Goal: Information Seeking & Learning: Learn about a topic

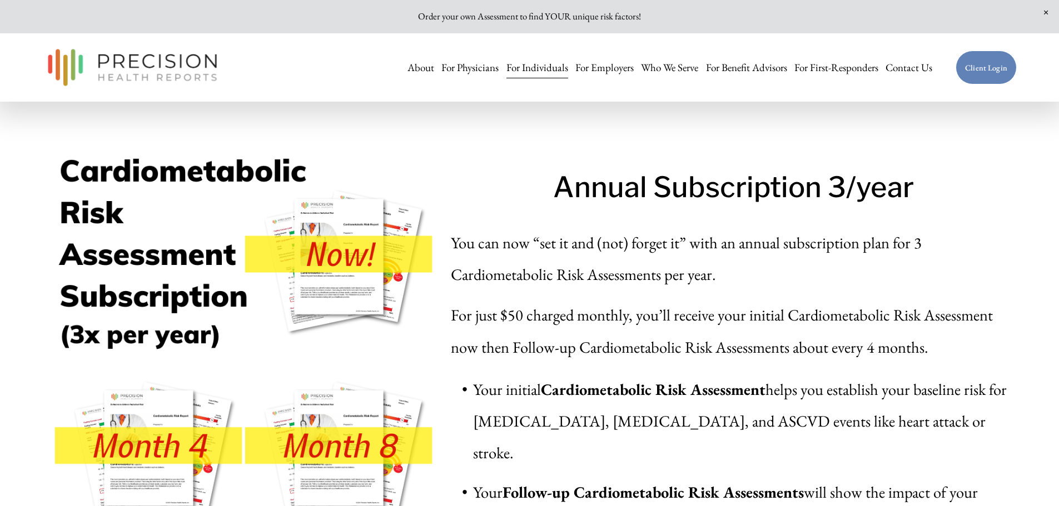
scroll to position [4669, 0]
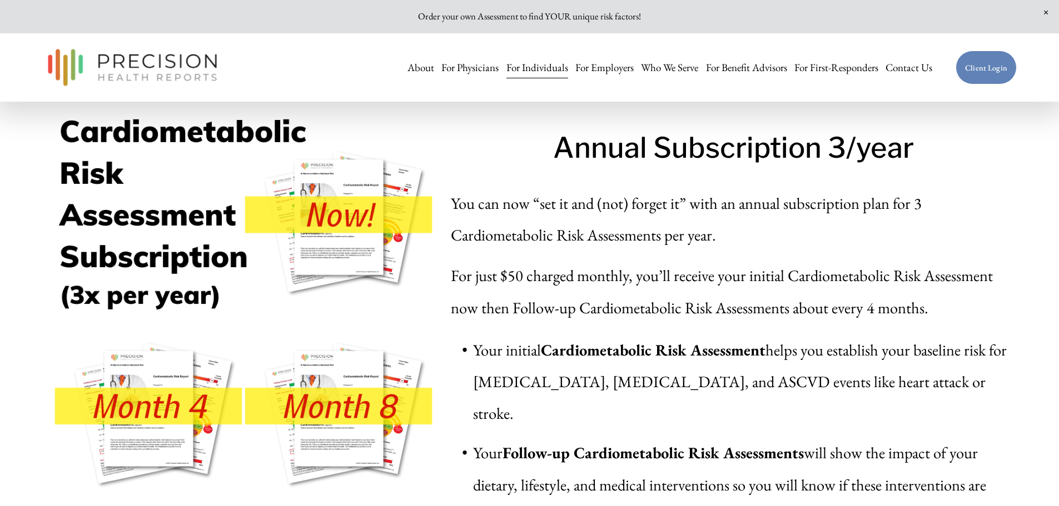
drag, startPoint x: 681, startPoint y: 332, endPoint x: 681, endPoint y: 351, distance: 18.9
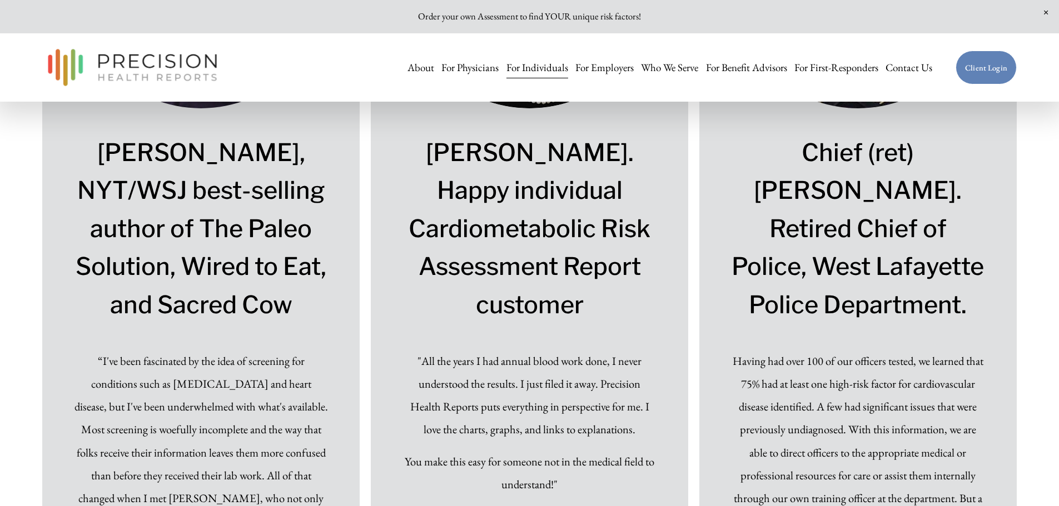
scroll to position [7301, 0]
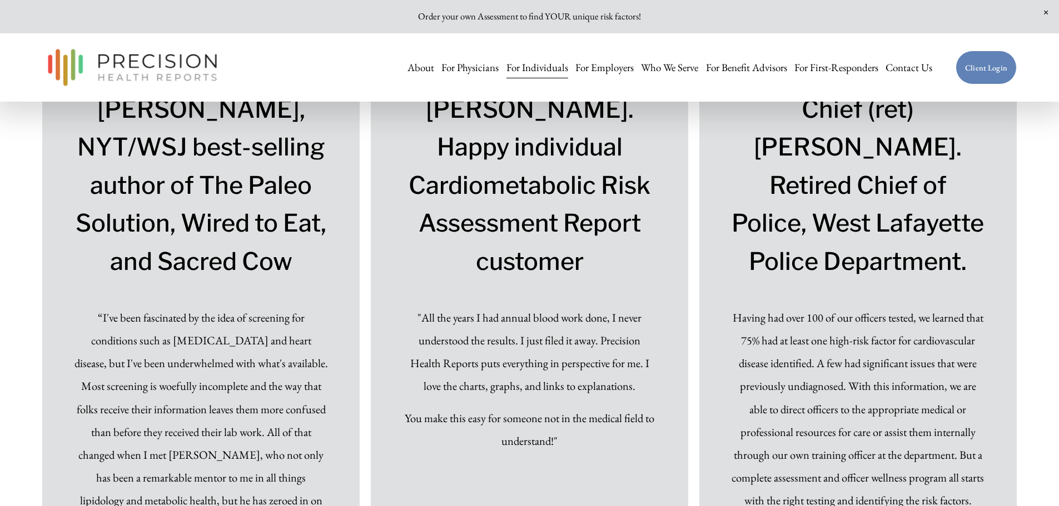
drag, startPoint x: 697, startPoint y: 330, endPoint x: 696, endPoint y: 351, distance: 20.6
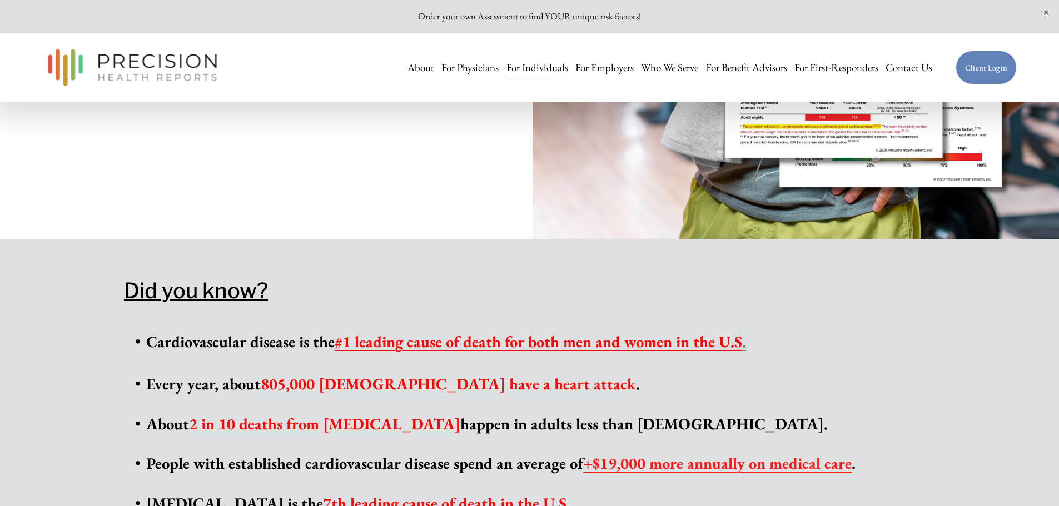
scroll to position [0, 0]
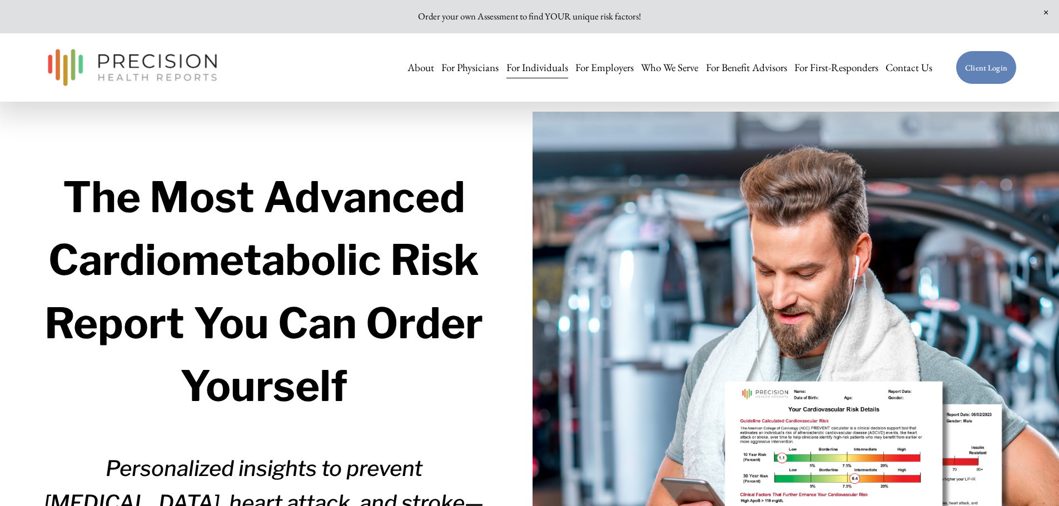
drag, startPoint x: 723, startPoint y: 423, endPoint x: 735, endPoint y: 267, distance: 156.1
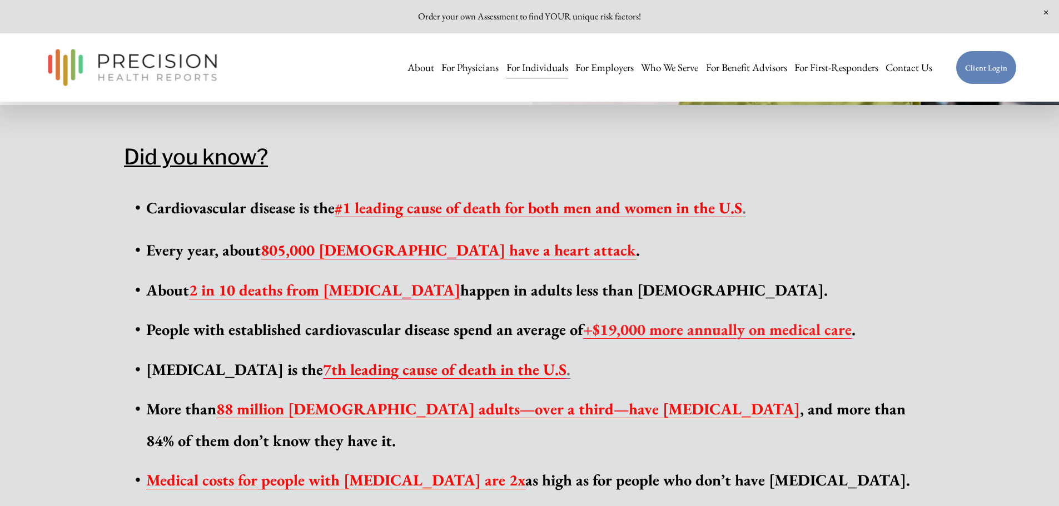
scroll to position [652, 0]
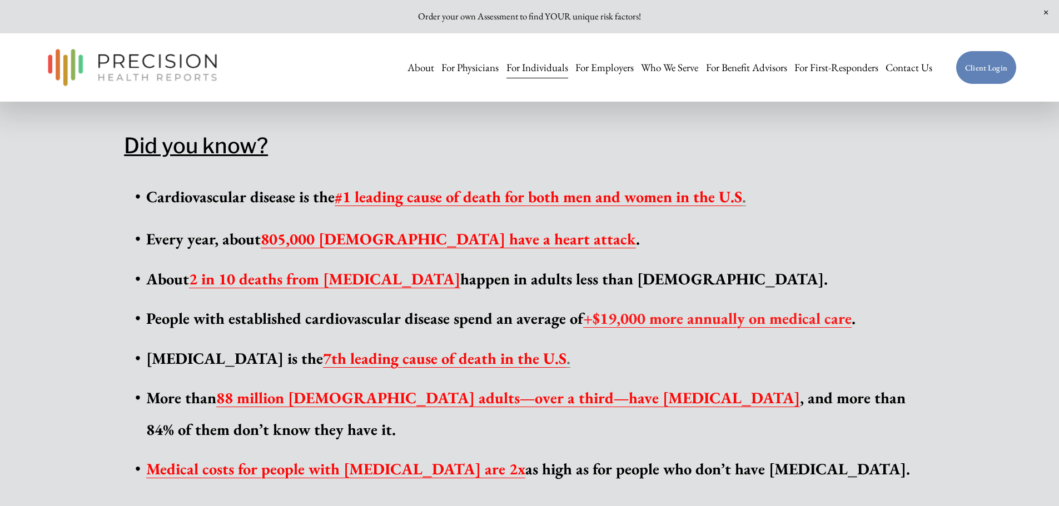
drag, startPoint x: 887, startPoint y: 291, endPoint x: 888, endPoint y: 313, distance: 22.2
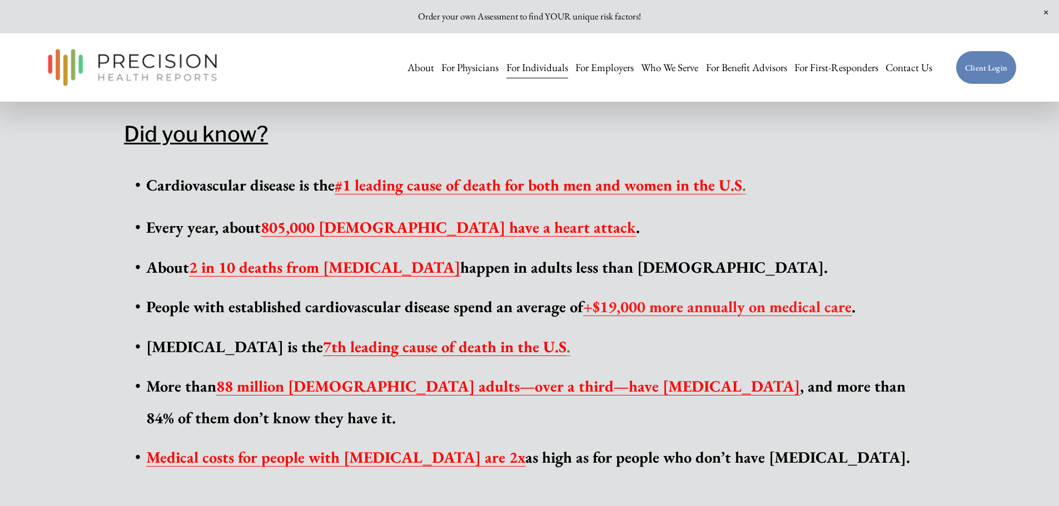
drag, startPoint x: 830, startPoint y: 222, endPoint x: 830, endPoint y: 241, distance: 18.9
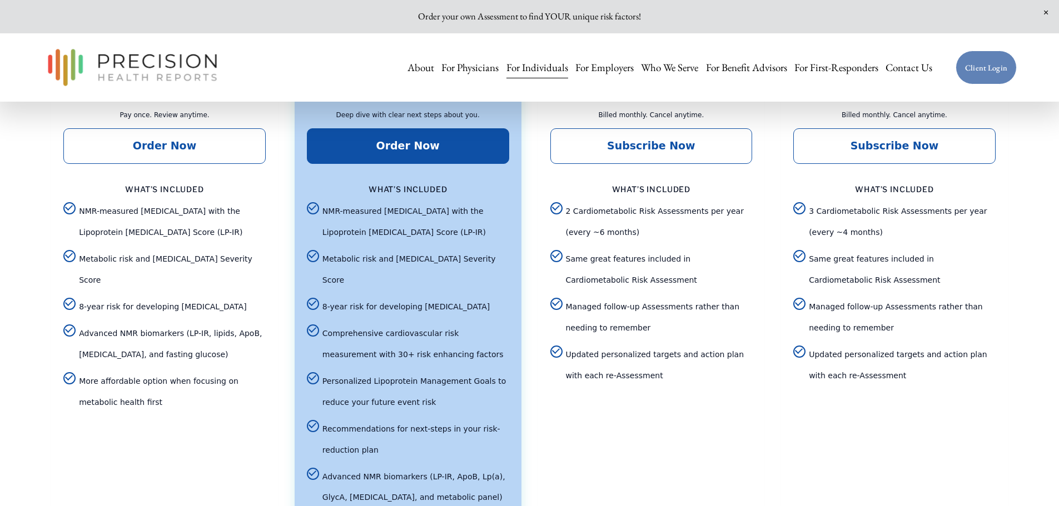
scroll to position [2501, 0]
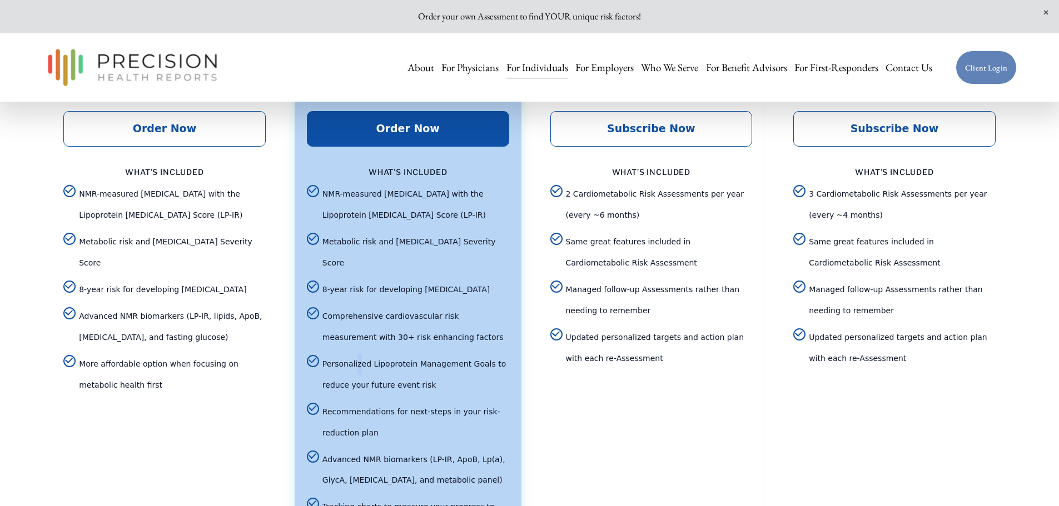
drag, startPoint x: 353, startPoint y: 356, endPoint x: 377, endPoint y: 356, distance: 23.9
click at [368, 356] on span "Personalized Lipoprotein Management Goals to reduce your future event risk" at bounding box center [415, 375] width 187 height 42
click at [377, 356] on span "Personalized Lipoprotein Management Goals to reduce your future event risk" at bounding box center [415, 375] width 187 height 42
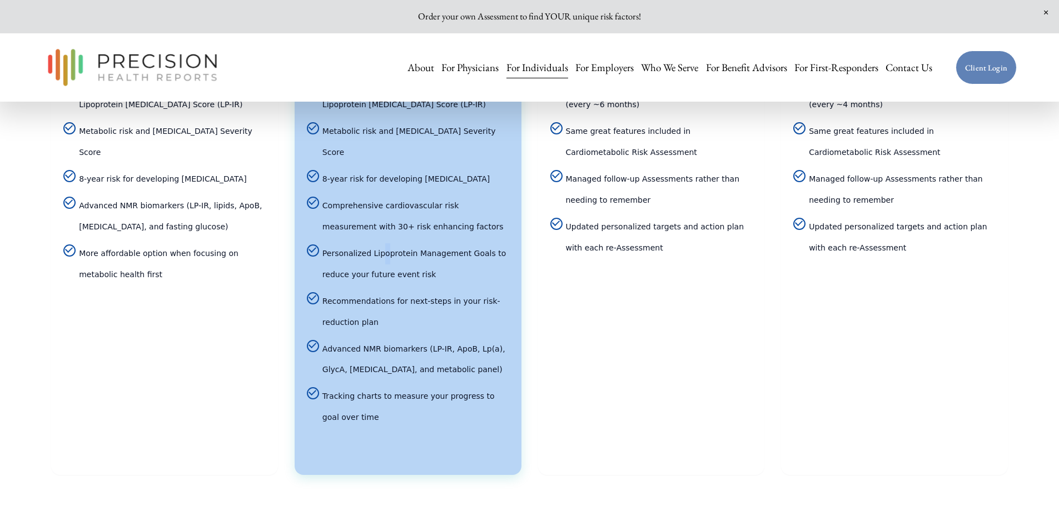
scroll to position [2668, 0]
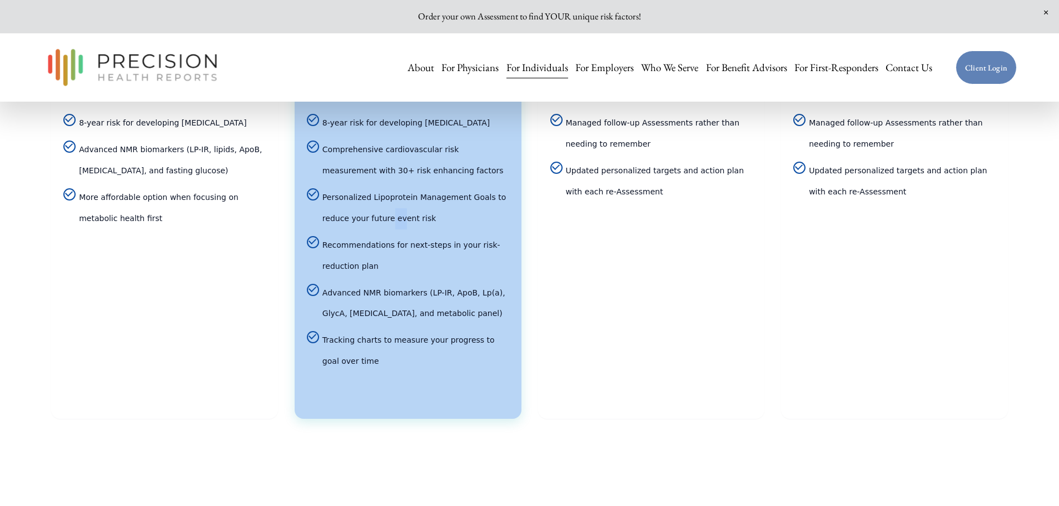
click at [367, 208] on span "Personalized Lipoprotein Management Goals to reduce your future event risk" at bounding box center [415, 208] width 187 height 42
click at [368, 208] on span "Personalized Lipoprotein Management Goals to reduce your future event risk" at bounding box center [415, 208] width 187 height 42
drag, startPoint x: 337, startPoint y: 235, endPoint x: 374, endPoint y: 233, distance: 36.7
click at [371, 235] on span "Recommendations for next-steps in your risk-reduction plan" at bounding box center [415, 256] width 187 height 42
click at [377, 235] on span "Recommendations for next-steps in your risk-reduction plan" at bounding box center [415, 256] width 187 height 42
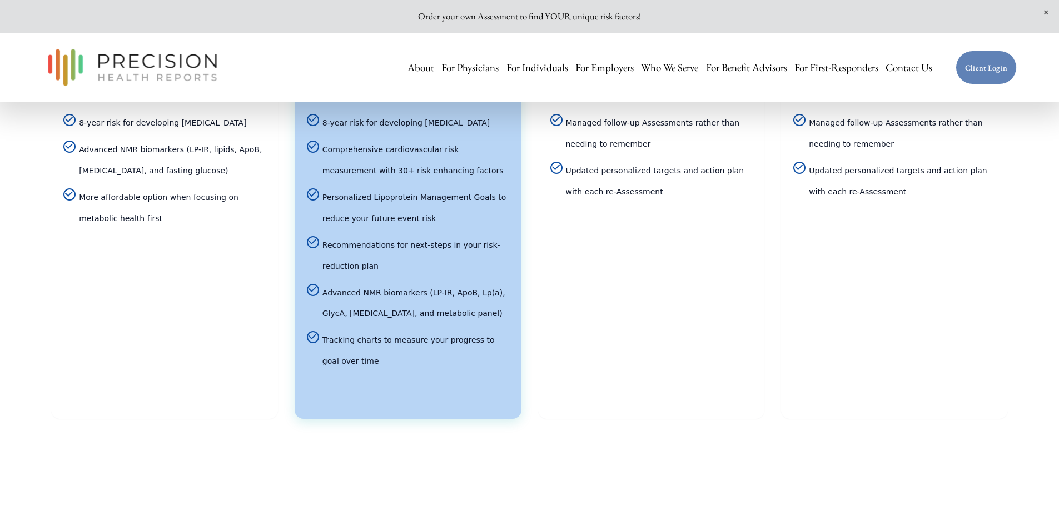
drag, startPoint x: 342, startPoint y: 284, endPoint x: 366, endPoint y: 282, distance: 24.0
click at [361, 283] on span "Advanced NMR biomarkers (LP-IR, ApoB, Lp(a), GlycA, [MEDICAL_DATA], and metabol…" at bounding box center [415, 304] width 187 height 42
click at [374, 283] on span "Advanced NMR biomarkers (LP-IR, ApoB, Lp(a), GlycA, [MEDICAL_DATA], and metabol…" at bounding box center [415, 304] width 187 height 42
drag, startPoint x: 357, startPoint y: 306, endPoint x: 366, endPoint y: 306, distance: 8.9
click at [365, 306] on span "Advanced NMR biomarkers (LP-IR, ApoB, Lp(a), GlycA, [MEDICAL_DATA], and metabol…" at bounding box center [415, 304] width 187 height 42
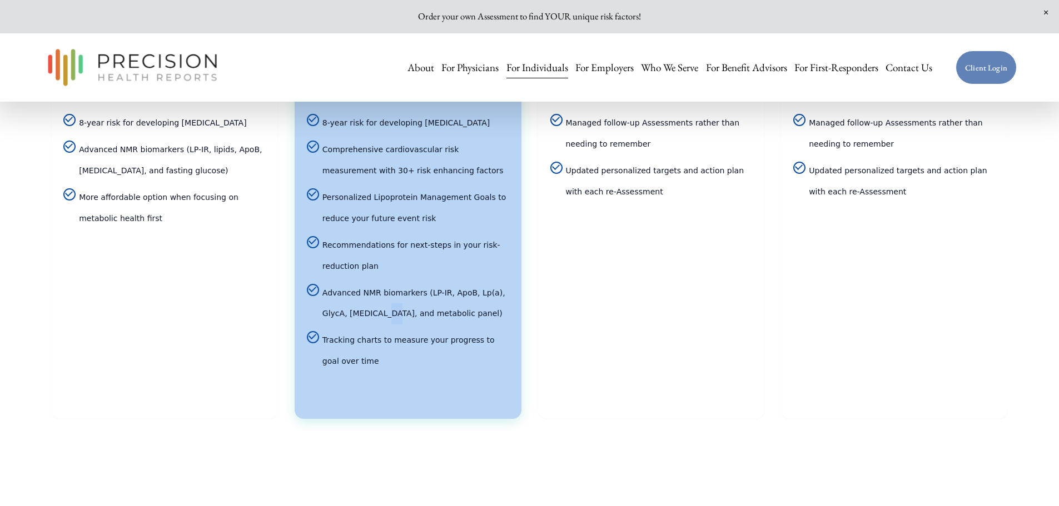
click at [366, 306] on span "Advanced NMR biomarkers (LP-IR, ApoB, Lp(a), GlycA, [MEDICAL_DATA], and metabol…" at bounding box center [415, 304] width 187 height 42
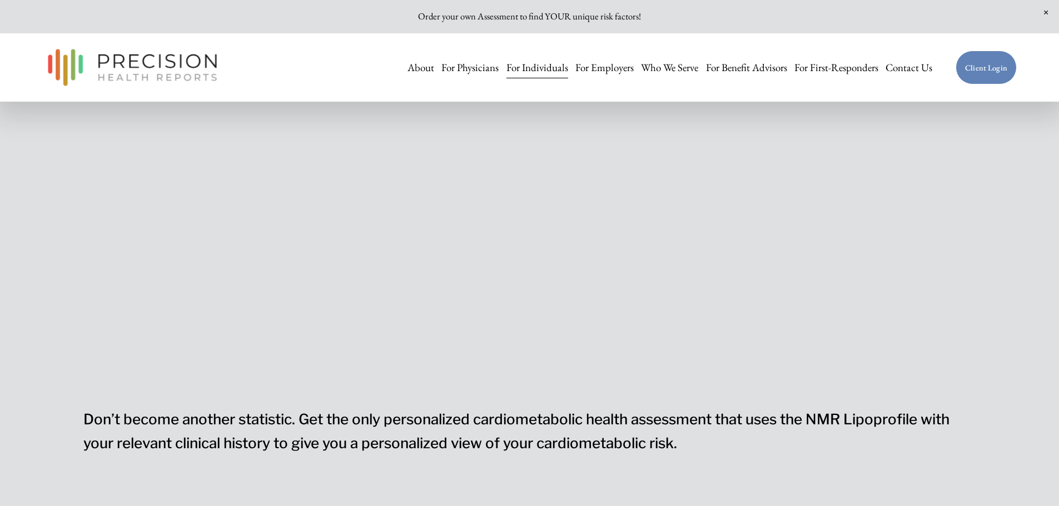
scroll to position [0, 0]
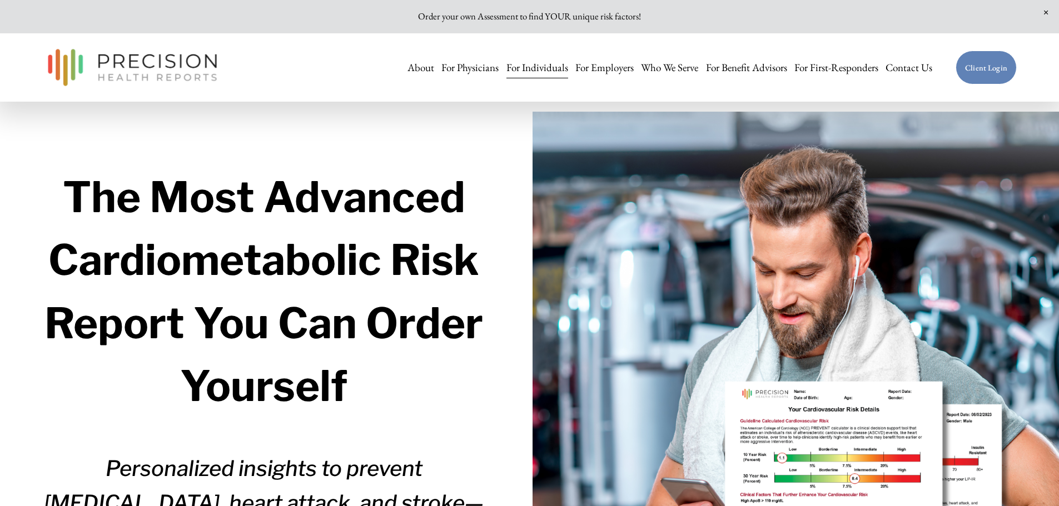
drag, startPoint x: 505, startPoint y: 291, endPoint x: 517, endPoint y: 134, distance: 157.2
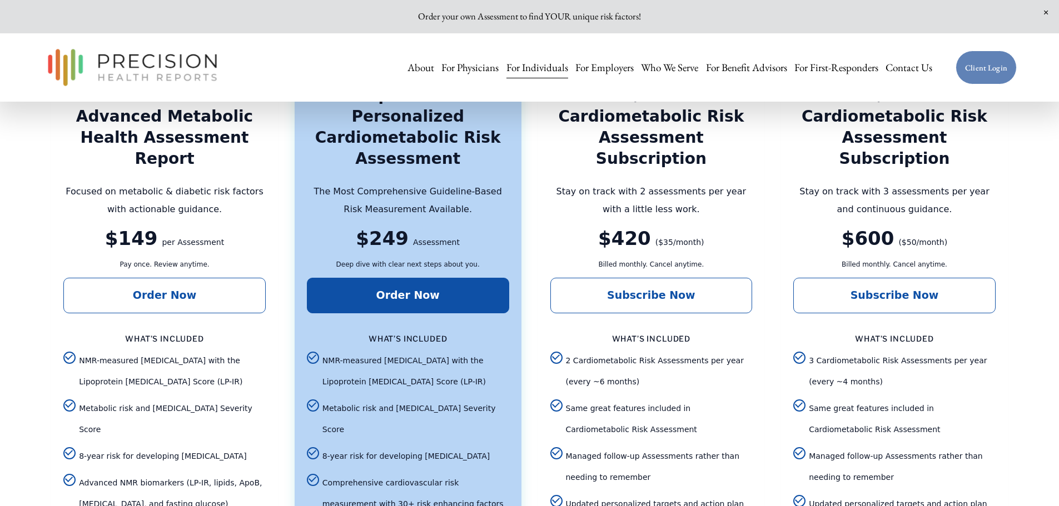
scroll to position [1945, 0]
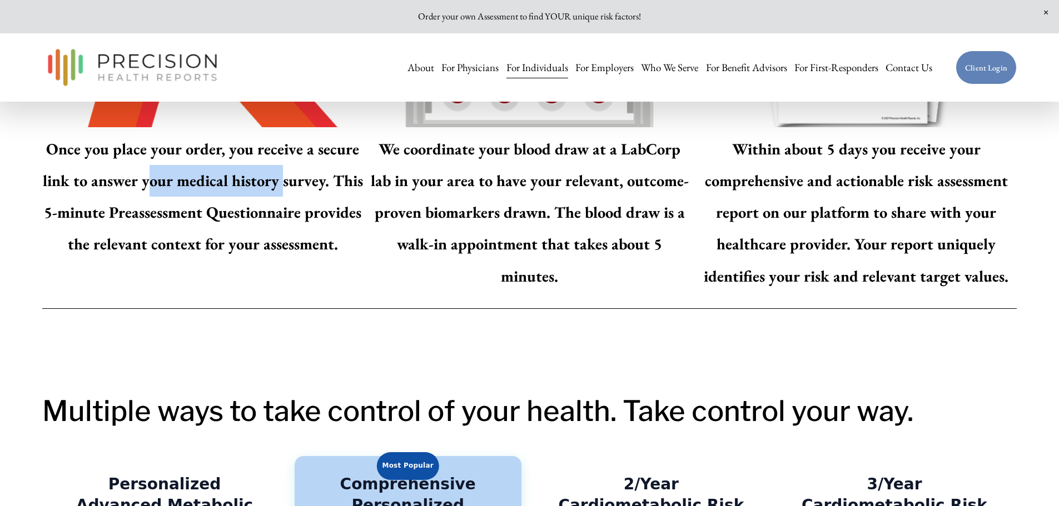
drag, startPoint x: 153, startPoint y: 186, endPoint x: 287, endPoint y: 191, distance: 134.1
click at [287, 191] on strong "Once you place your order, you receive a secure link to answer your medical his…" at bounding box center [205, 196] width 324 height 116
drag, startPoint x: 280, startPoint y: 217, endPoint x: 318, endPoint y: 220, distance: 38.4
click at [315, 220] on strong "Once you place your order, you receive a secure link to answer your medical his…" at bounding box center [205, 196] width 324 height 116
drag, startPoint x: 320, startPoint y: 221, endPoint x: 348, endPoint y: 219, distance: 28.9
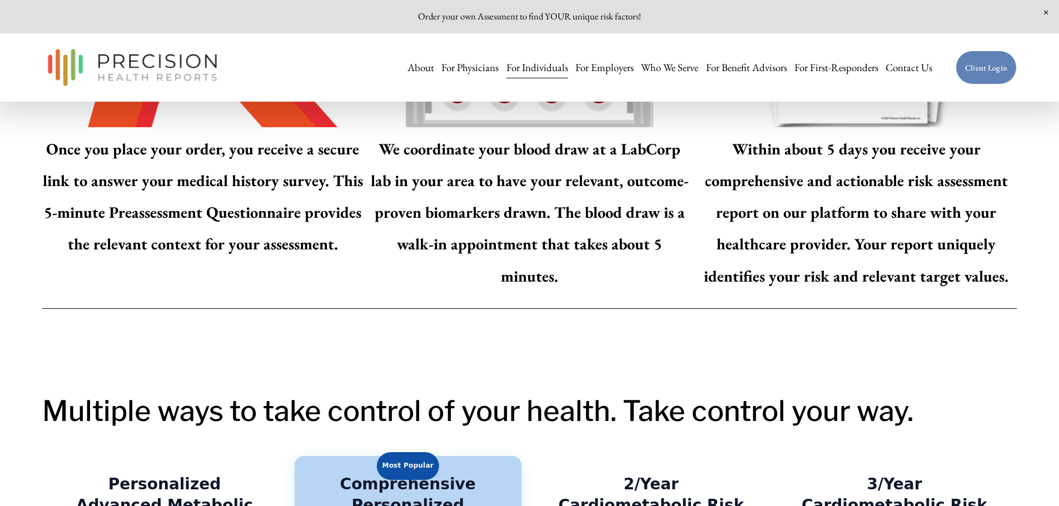
click at [321, 221] on strong "Once you place your order, you receive a secure link to answer your medical his…" at bounding box center [205, 196] width 324 height 116
drag, startPoint x: 467, startPoint y: 193, endPoint x: 482, endPoint y: 202, distance: 17.4
click at [473, 195] on strong "We coordinate your blood draw at a LabCorp lab in your area to have your releva…" at bounding box center [530, 212] width 318 height 148
drag, startPoint x: 488, startPoint y: 221, endPoint x: 509, endPoint y: 226, distance: 21.2
click at [491, 222] on strong "We coordinate your blood draw at a LabCorp lab in your area to have your releva…" at bounding box center [530, 212] width 318 height 148
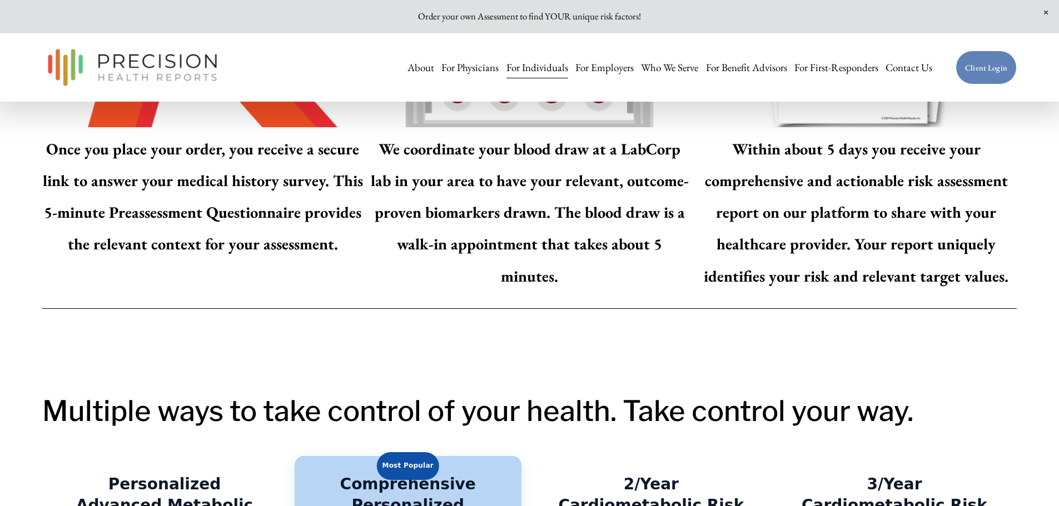
drag, startPoint x: 509, startPoint y: 226, endPoint x: 574, endPoint y: 230, distance: 65.7
click at [509, 226] on strong "We coordinate your blood draw at a LabCorp lab in your area to have your releva…" at bounding box center [530, 212] width 318 height 148
click at [824, 192] on strong "Within about 5 days you receive your comprehensive and actionable risk assessme…" at bounding box center [858, 212] width 308 height 148
click at [844, 192] on strong "Within about 5 days you receive your comprehensive and actionable risk assessme…" at bounding box center [858, 212] width 308 height 148
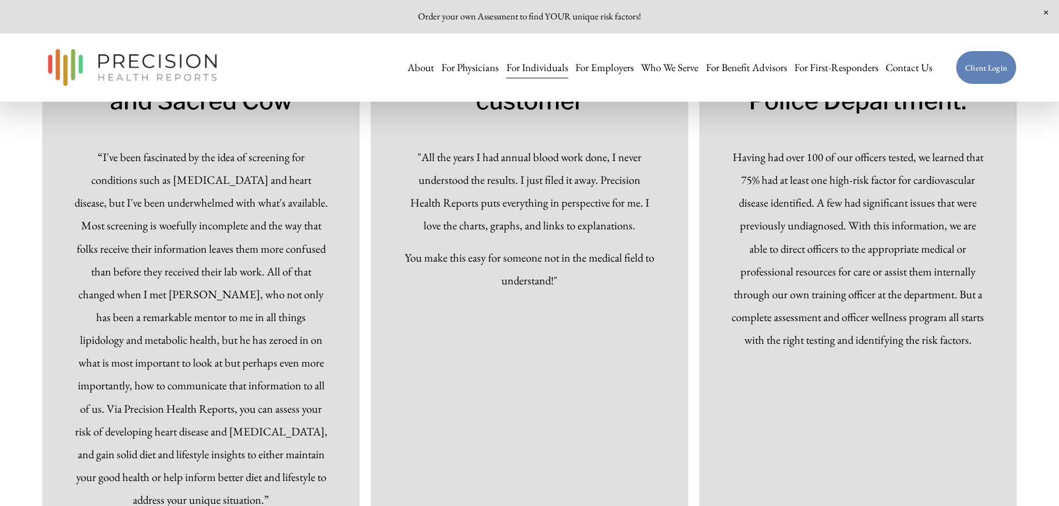
scroll to position [8003, 0]
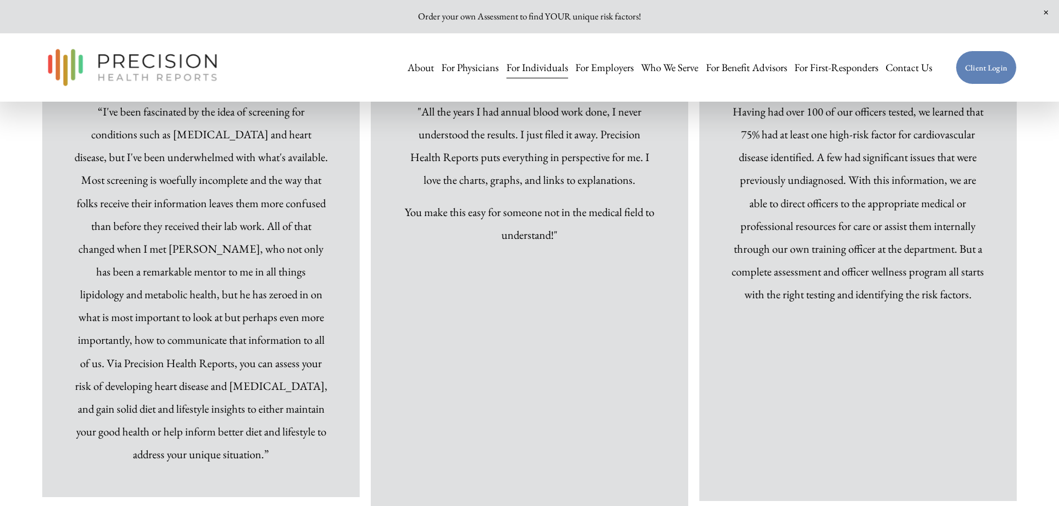
drag, startPoint x: 654, startPoint y: 400, endPoint x: 669, endPoint y: 306, distance: 94.6
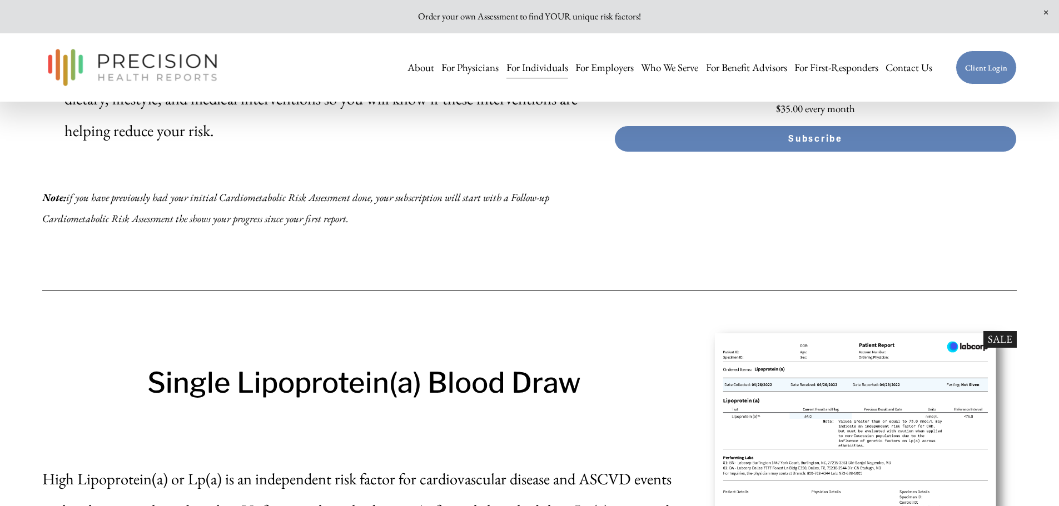
scroll to position [5619, 0]
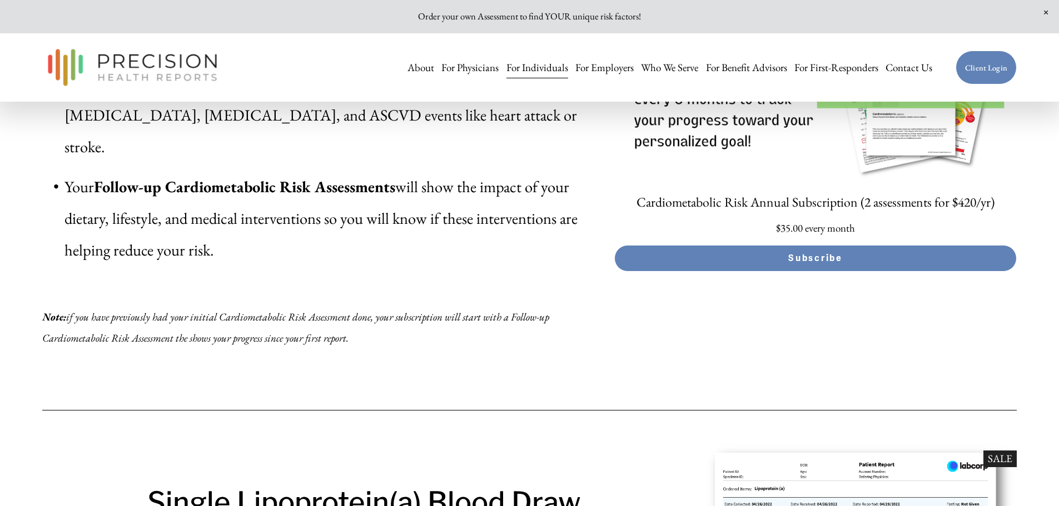
click at [531, 393] on div "Annual Subscription 2/year You can now “set it and (not) forget it” with an ann…" at bounding box center [325, 126] width 566 height 535
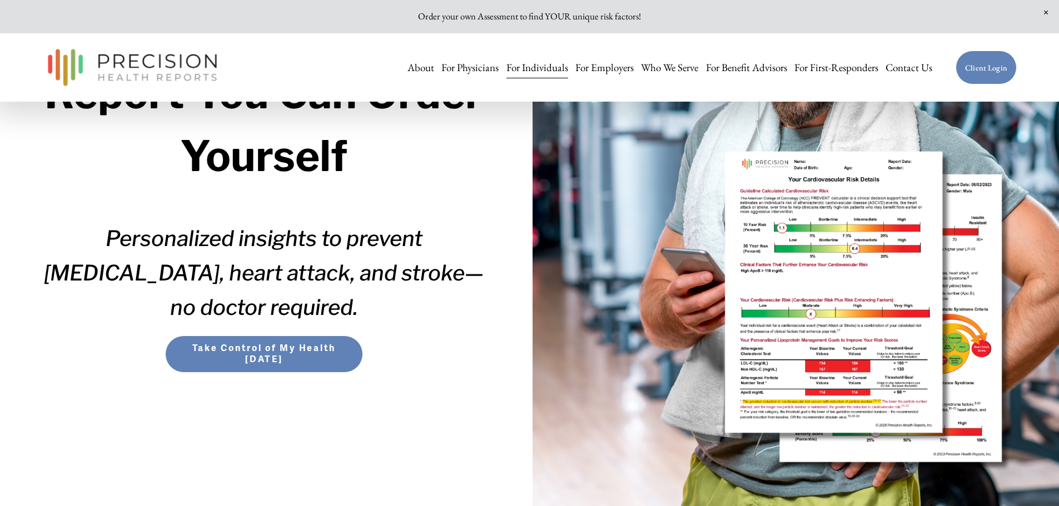
scroll to position [0, 0]
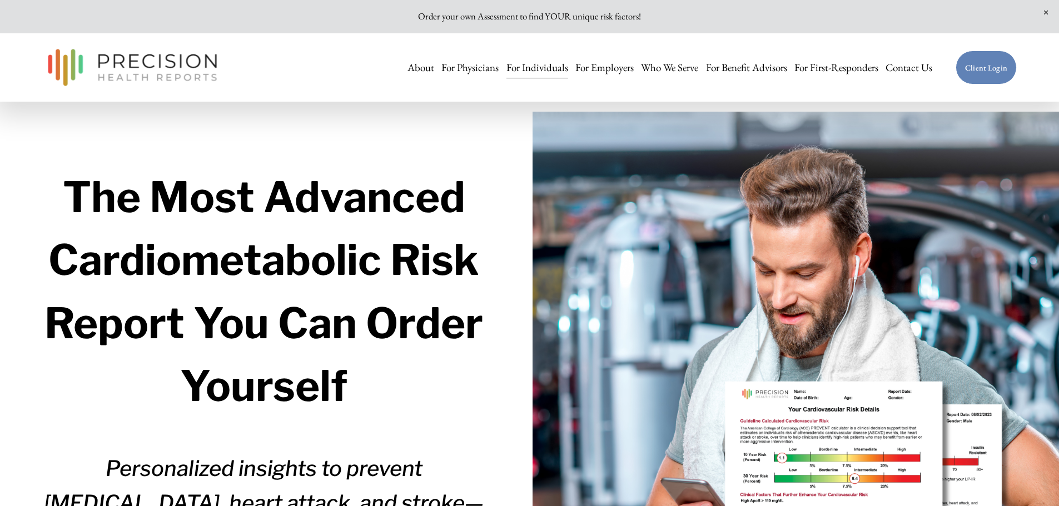
drag, startPoint x: 589, startPoint y: 273, endPoint x: 586, endPoint y: 153, distance: 120.1
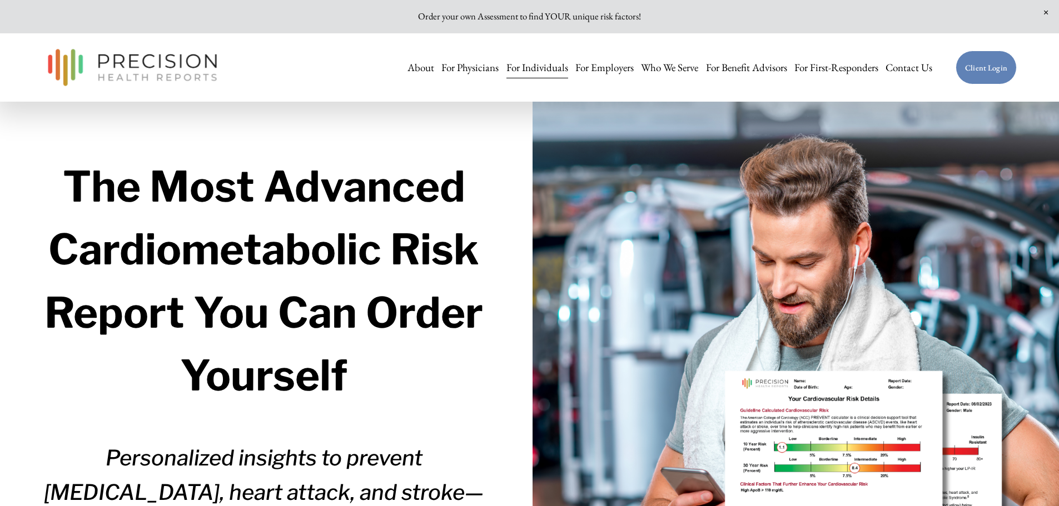
drag, startPoint x: 487, startPoint y: 173, endPoint x: 486, endPoint y: 191, distance: 17.3
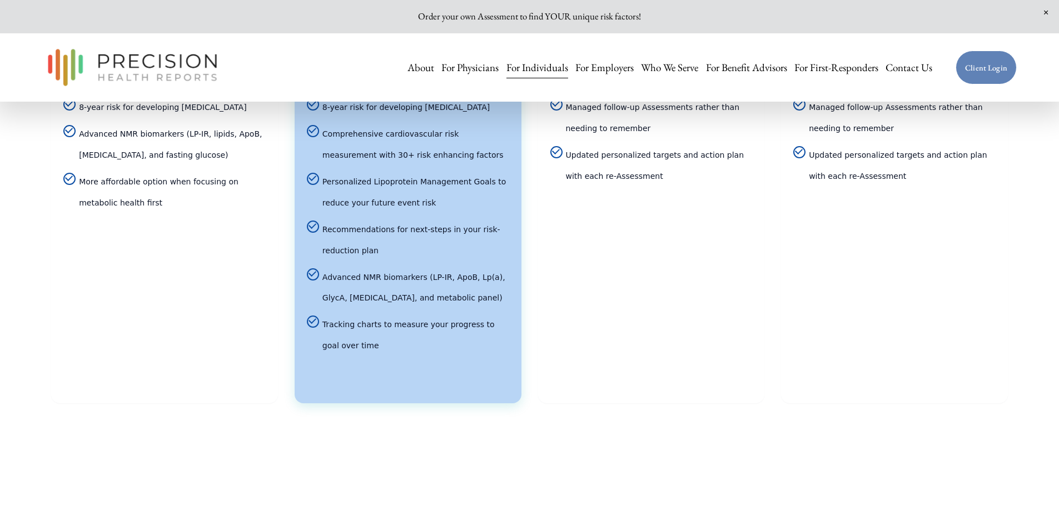
scroll to position [2684, 0]
click at [544, 240] on article "2/Year Cardiometabolic Risk Assessment Subscription Stay on track with 2 assess…" at bounding box center [651, 60] width 227 height 685
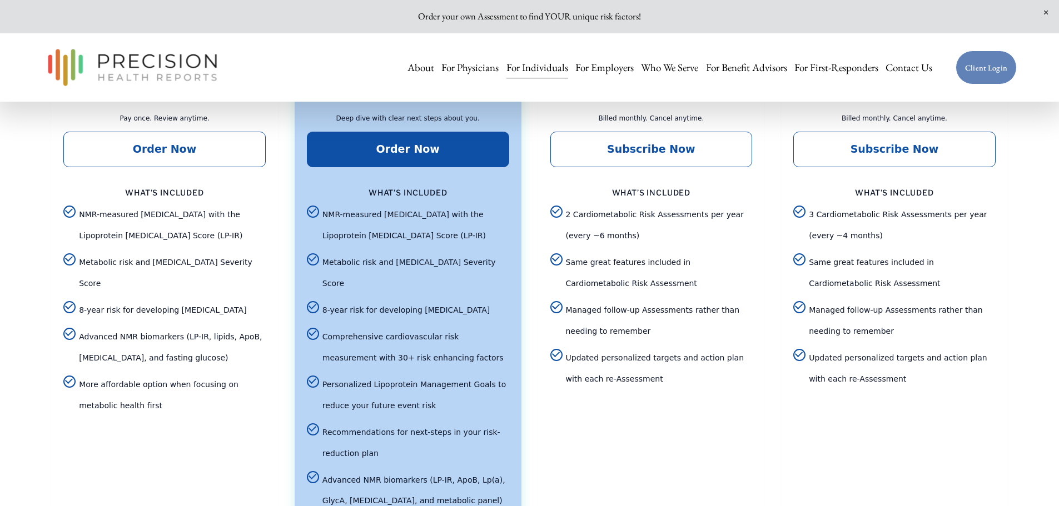
scroll to position [2462, 0]
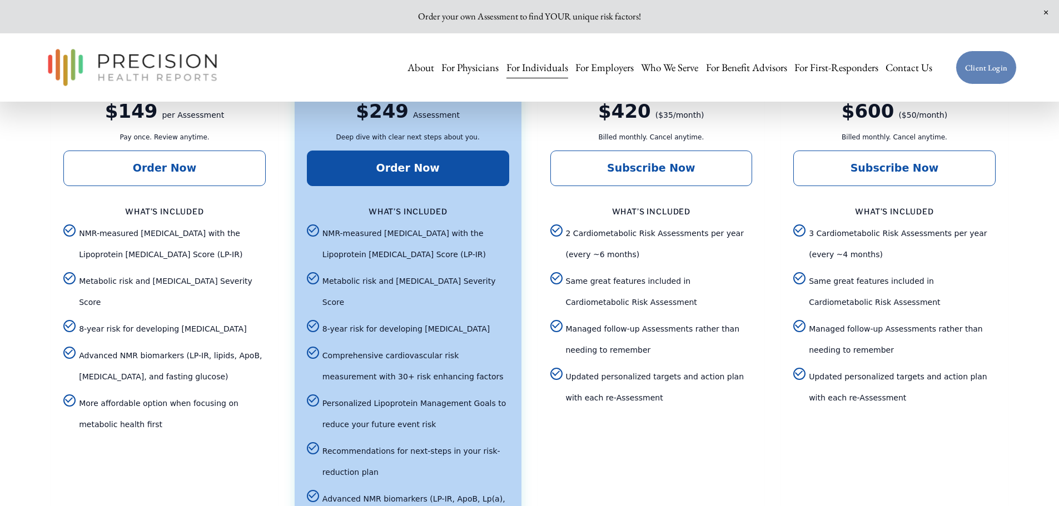
click at [525, 66] on link "For Individuals" at bounding box center [537, 67] width 62 height 23
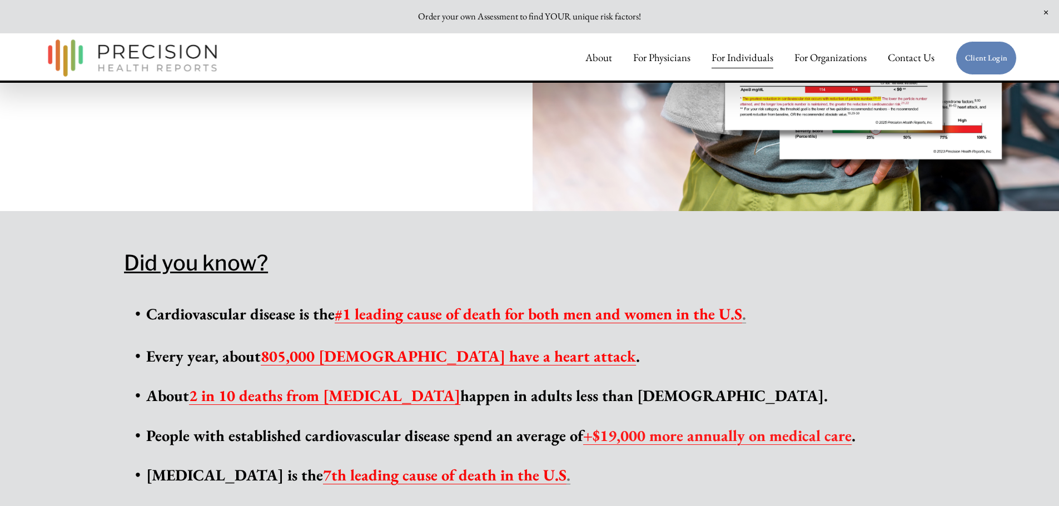
scroll to position [667, 0]
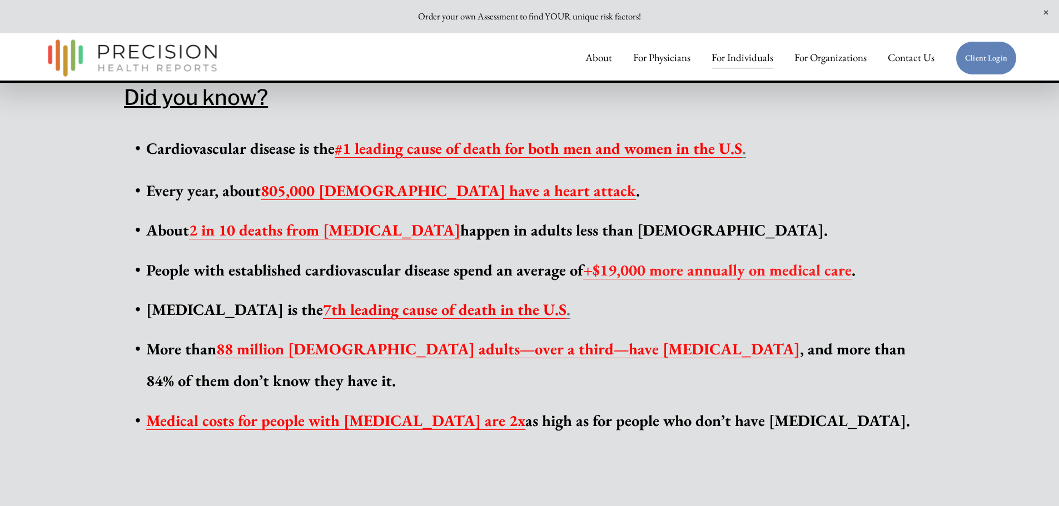
drag, startPoint x: 856, startPoint y: 231, endPoint x: 848, endPoint y: 255, distance: 25.1
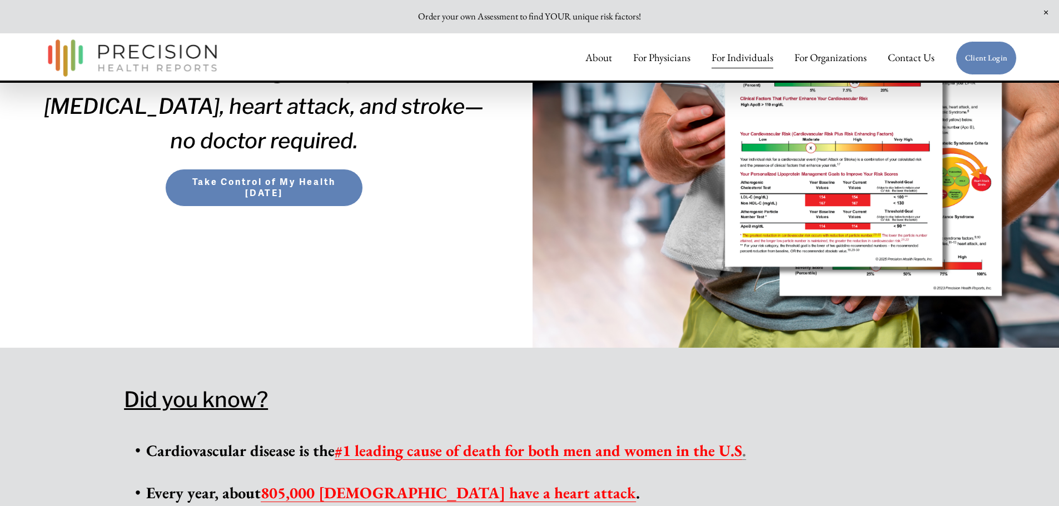
scroll to position [0, 0]
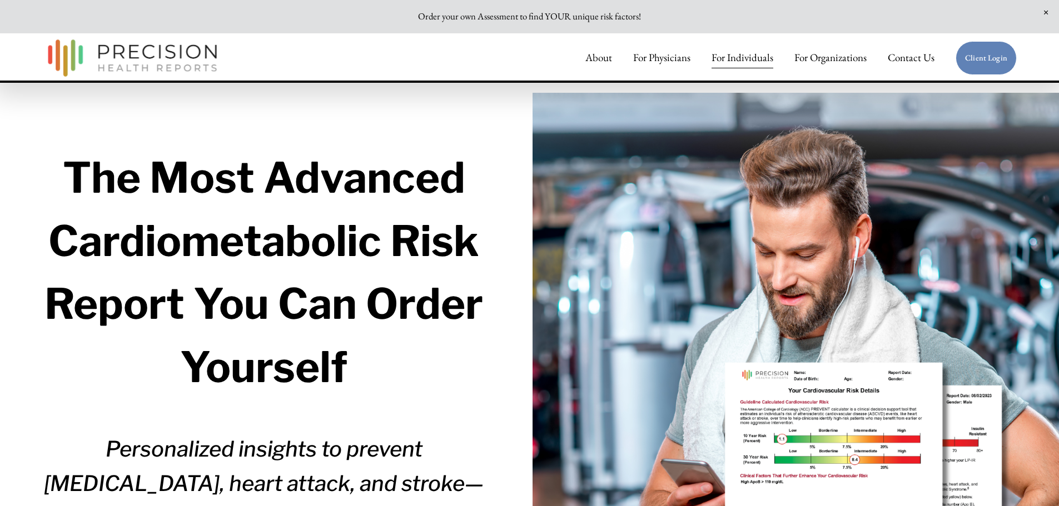
drag, startPoint x: 668, startPoint y: 437, endPoint x: 615, endPoint y: 140, distance: 302.0
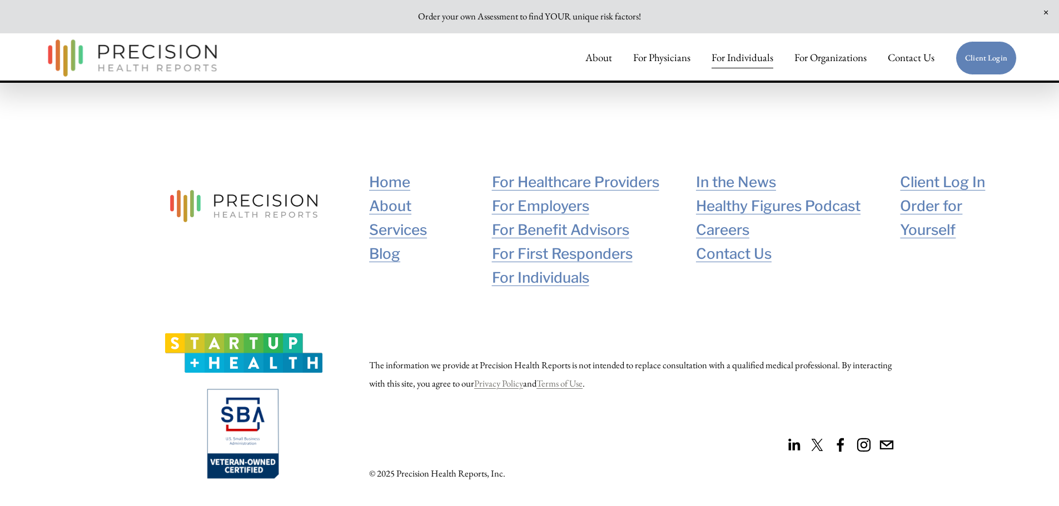
scroll to position [7874, 0]
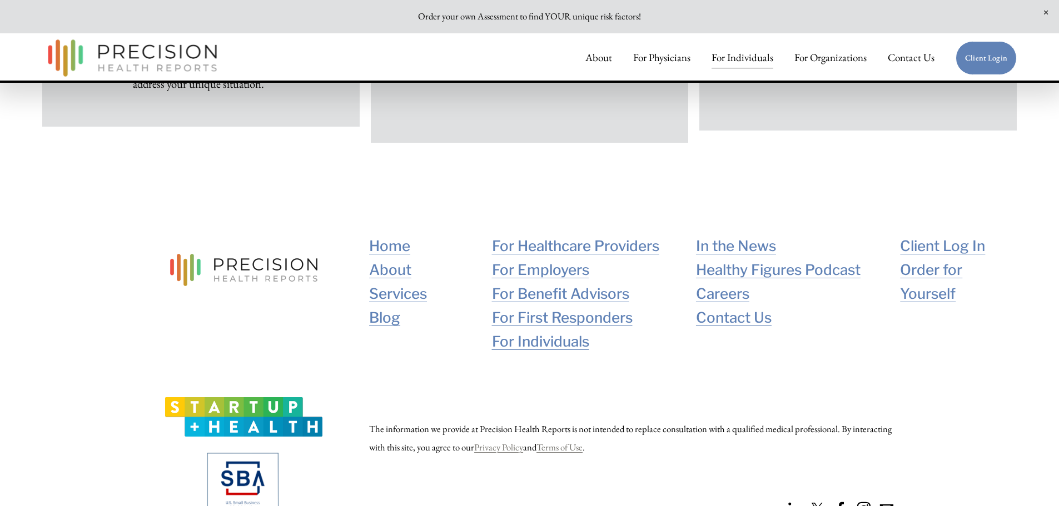
drag, startPoint x: 670, startPoint y: 383, endPoint x: 669, endPoint y: 330, distance: 52.8
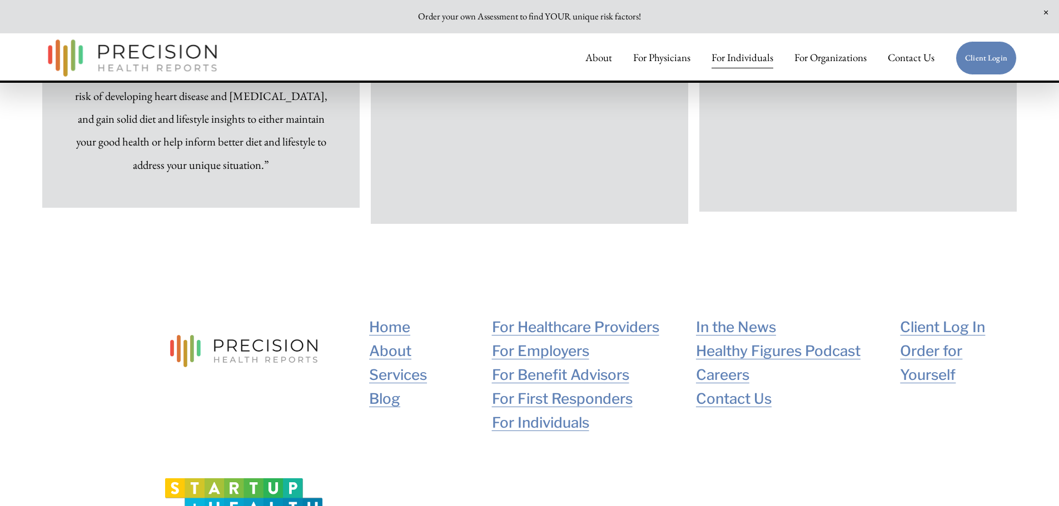
drag, startPoint x: 669, startPoint y: 352, endPoint x: 680, endPoint y: 308, distance: 45.7
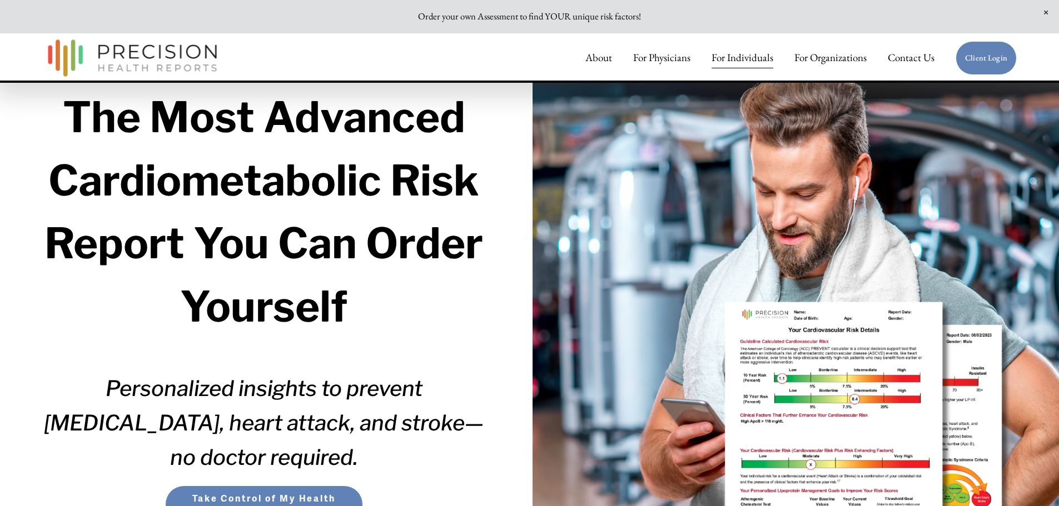
scroll to position [0, 0]
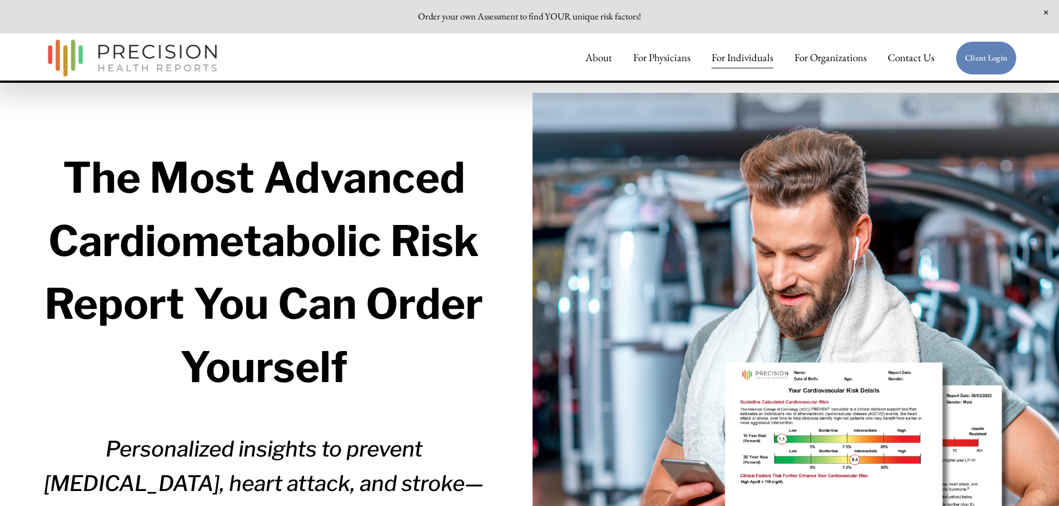
drag, startPoint x: 682, startPoint y: 310, endPoint x: 682, endPoint y: 207, distance: 102.8
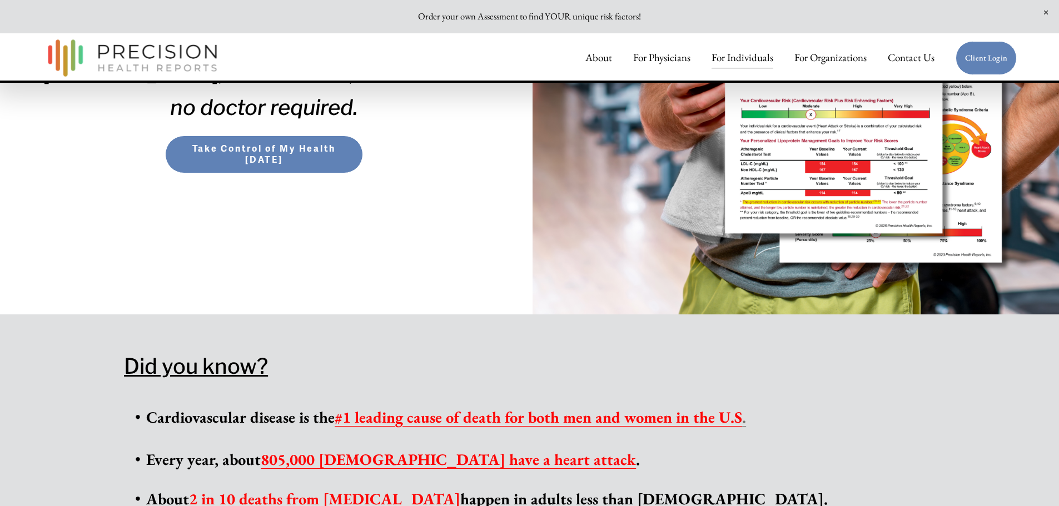
scroll to position [501, 0]
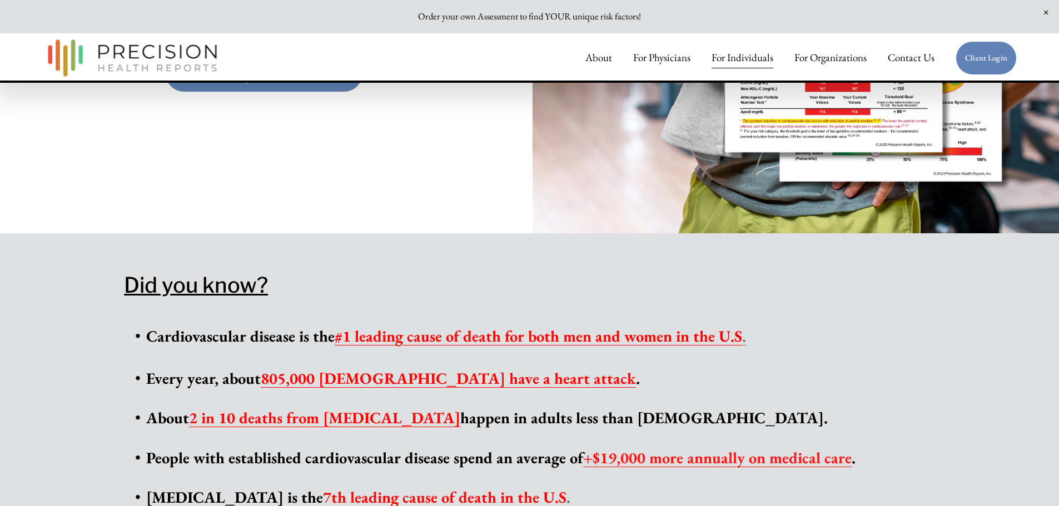
drag, startPoint x: 465, startPoint y: 185, endPoint x: 467, endPoint y: 236, distance: 51.2
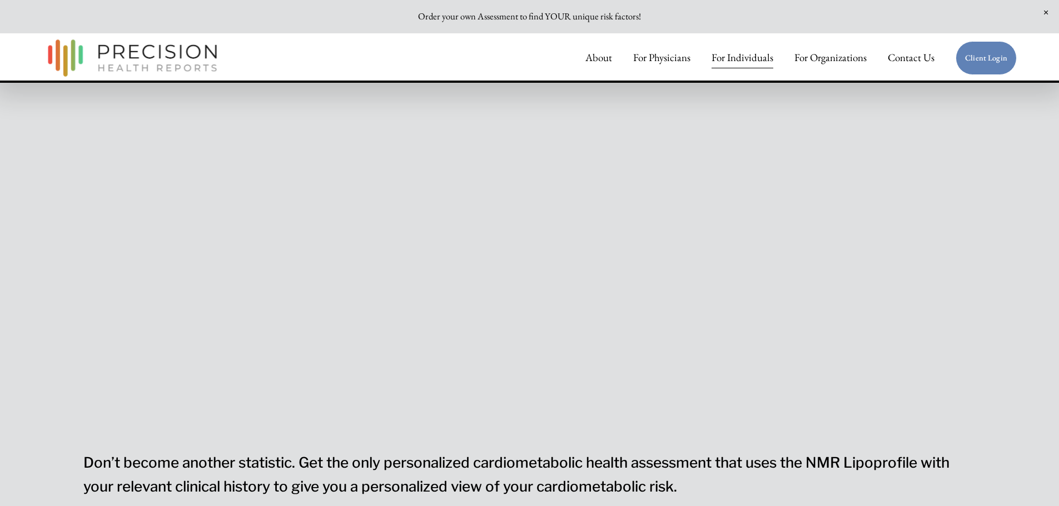
drag, startPoint x: 467, startPoint y: 228, endPoint x: 460, endPoint y: 319, distance: 91.4
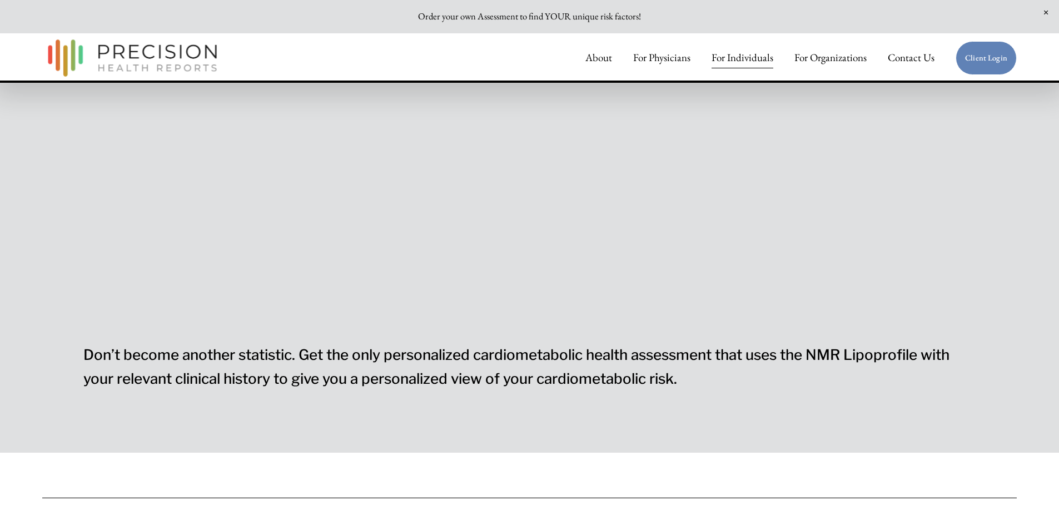
scroll to position [1362, 0]
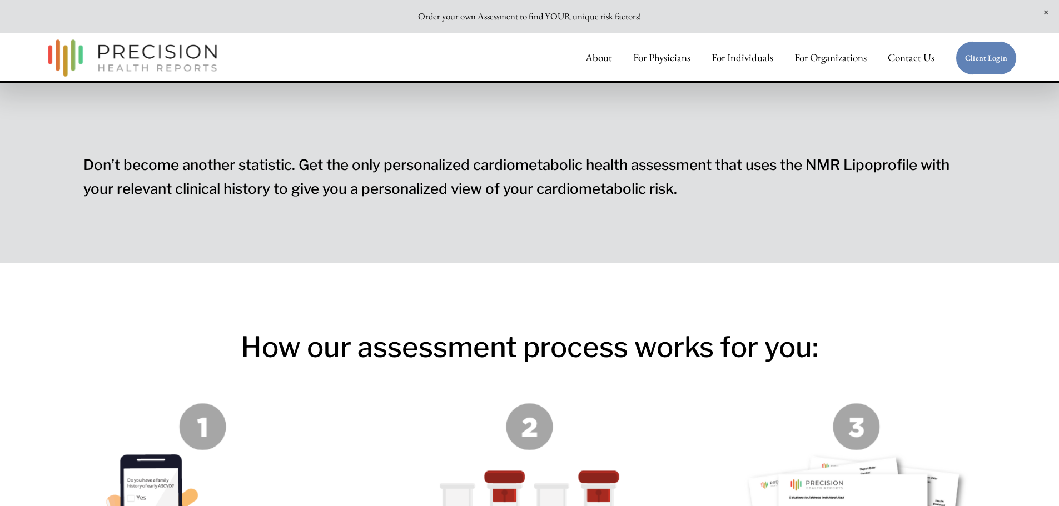
drag, startPoint x: 460, startPoint y: 319, endPoint x: 477, endPoint y: 285, distance: 38.5
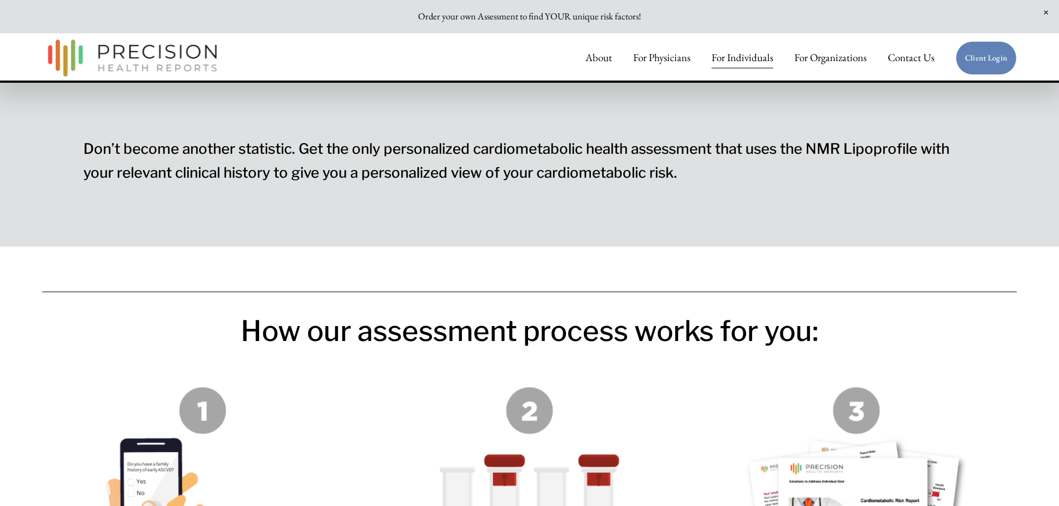
scroll to position [1403, 0]
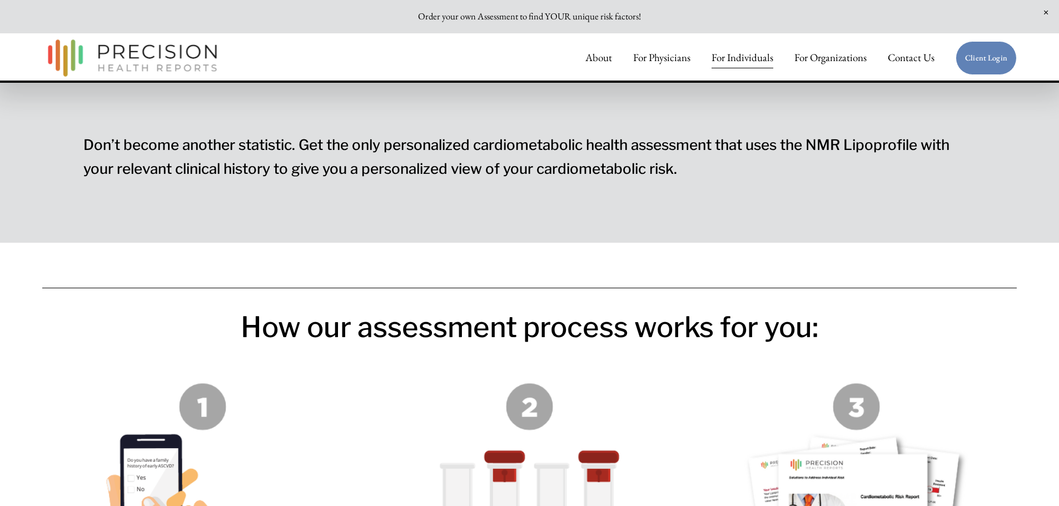
drag, startPoint x: 477, startPoint y: 284, endPoint x: 477, endPoint y: 300, distance: 16.1
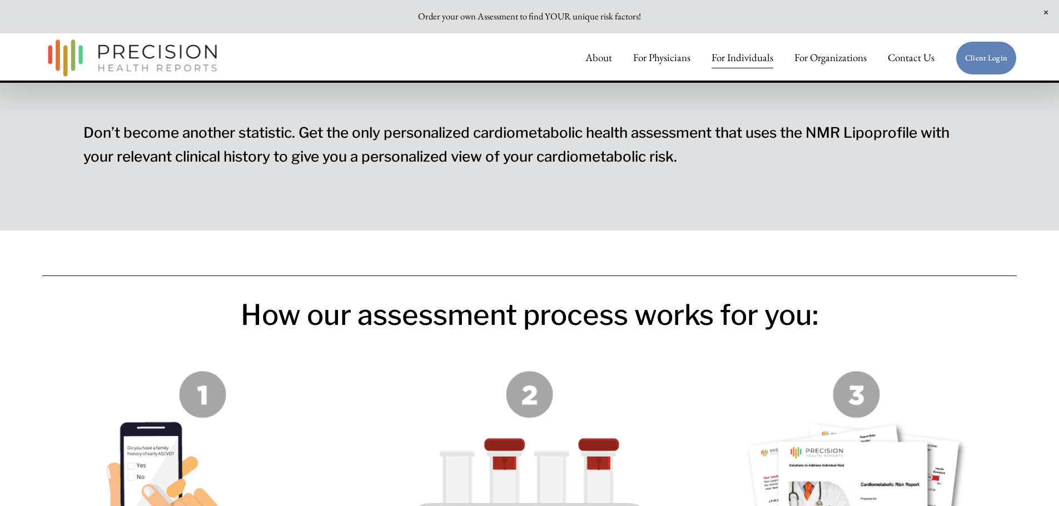
drag, startPoint x: 474, startPoint y: 286, endPoint x: 473, endPoint y: 306, distance: 20.0
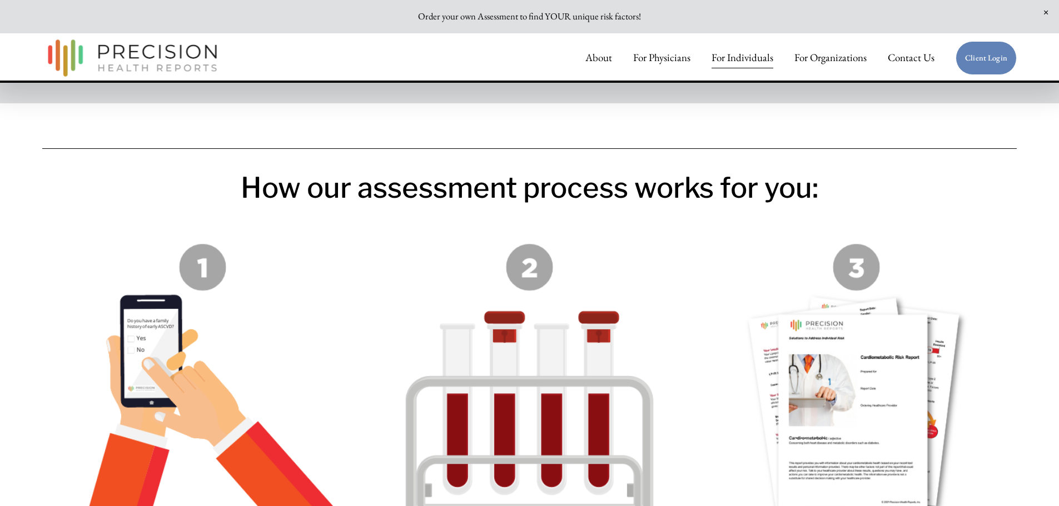
drag, startPoint x: 462, startPoint y: 282, endPoint x: 460, endPoint y: 348, distance: 65.6
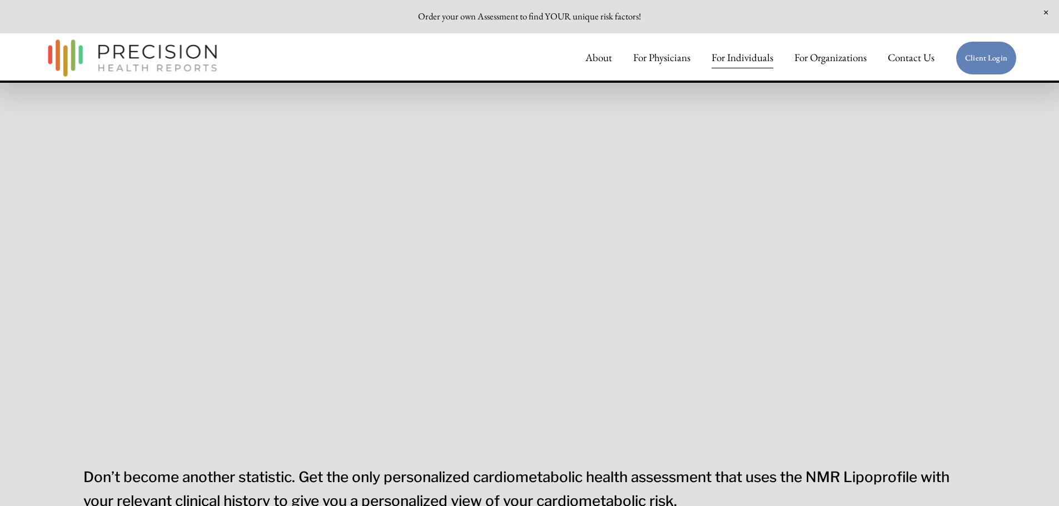
scroll to position [1178, 0]
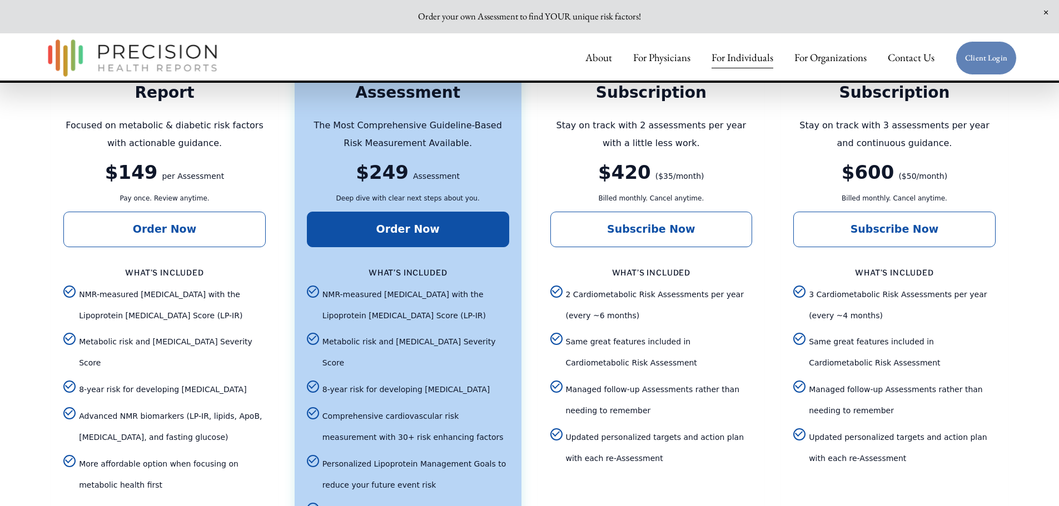
drag, startPoint x: 531, startPoint y: 228, endPoint x: 529, endPoint y: 218, distance: 10.8
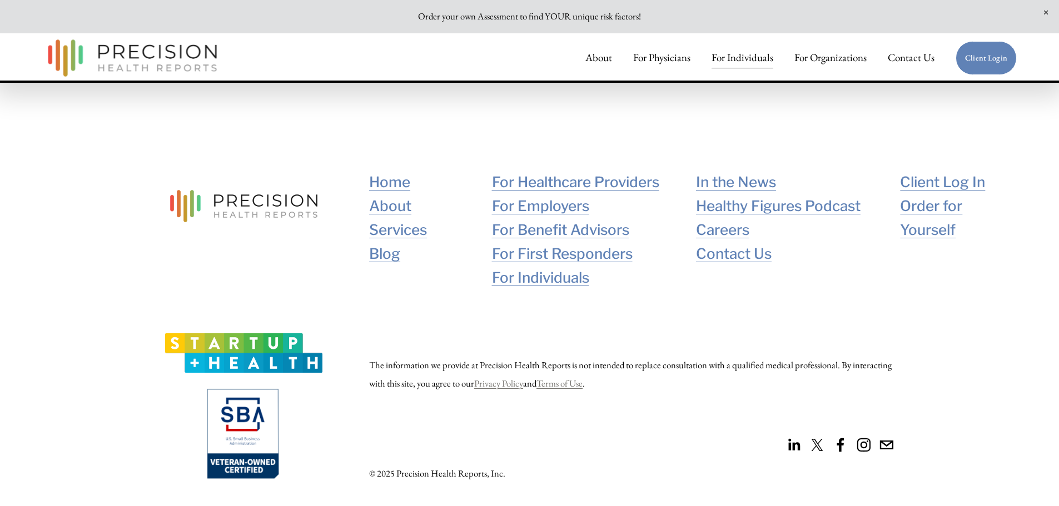
drag, startPoint x: 529, startPoint y: 218, endPoint x: 530, endPoint y: 446, distance: 228.4
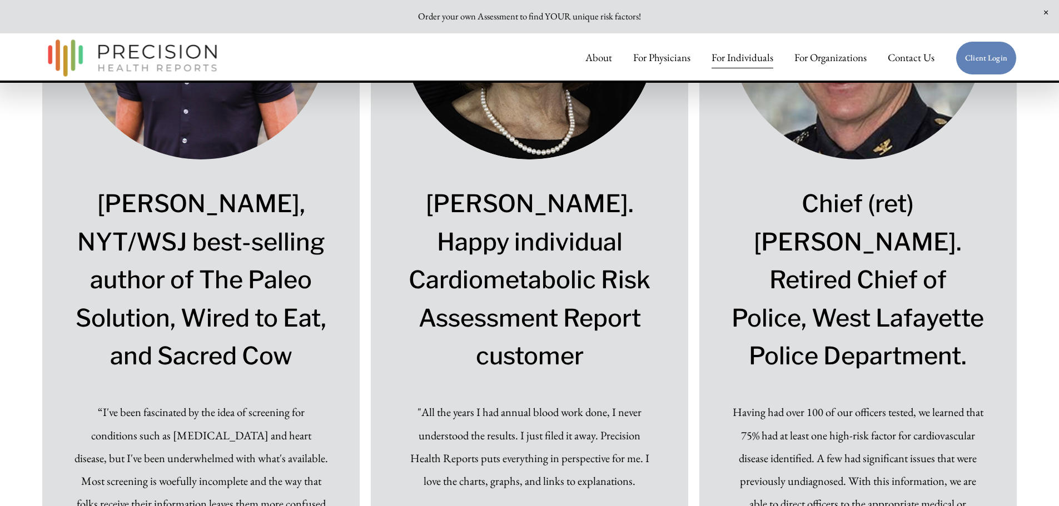
scroll to position [7206, 0]
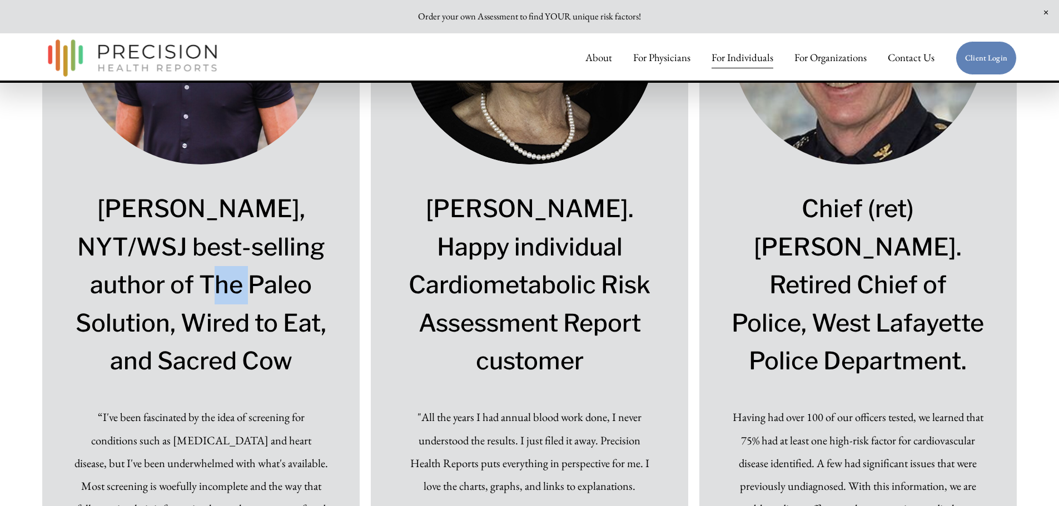
drag, startPoint x: 176, startPoint y: 318, endPoint x: 242, endPoint y: 325, distance: 65.9
click at [242, 325] on h2 "[PERSON_NAME], NYT/WSJ best-selling author of The Paleo Solution, Wired to Eat,…" at bounding box center [201, 285] width 254 height 191
click at [243, 325] on h2 "[PERSON_NAME], NYT/WSJ best-selling author of The Paleo Solution, Wired to Eat,…" at bounding box center [201, 285] width 254 height 191
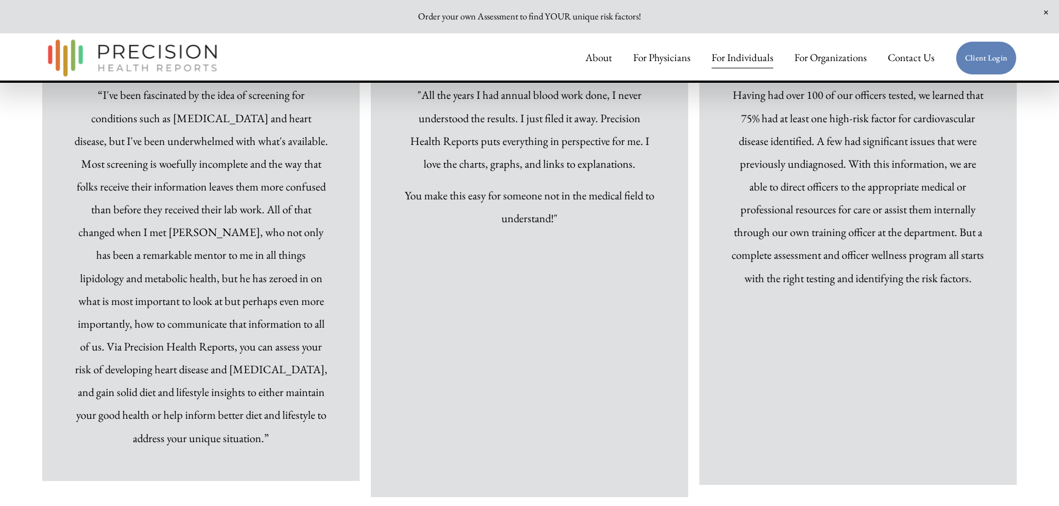
drag, startPoint x: 202, startPoint y: 296, endPoint x: 206, endPoint y: 276, distance: 19.7
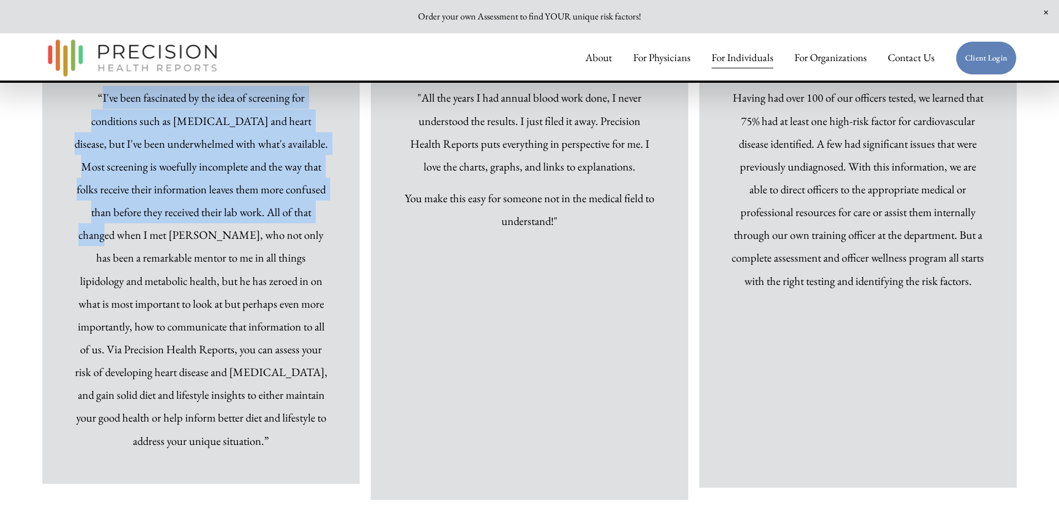
drag, startPoint x: 103, startPoint y: 132, endPoint x: 310, endPoint y: 256, distance: 241.1
click at [310, 256] on p "“I've been fascinated by the idea of screening for conditions such as [MEDICAL_…" at bounding box center [201, 269] width 254 height 366
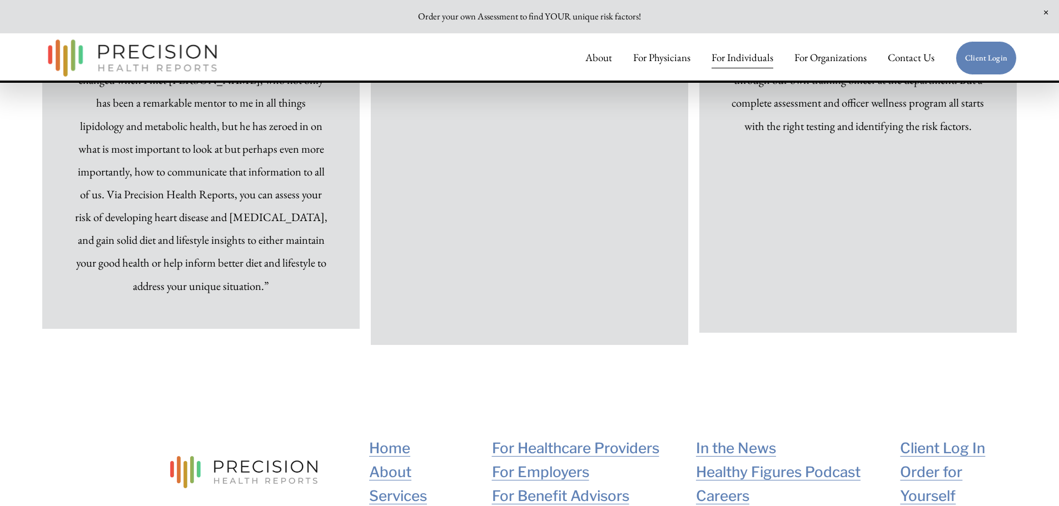
drag, startPoint x: 307, startPoint y: 249, endPoint x: 308, endPoint y: 259, distance: 10.1
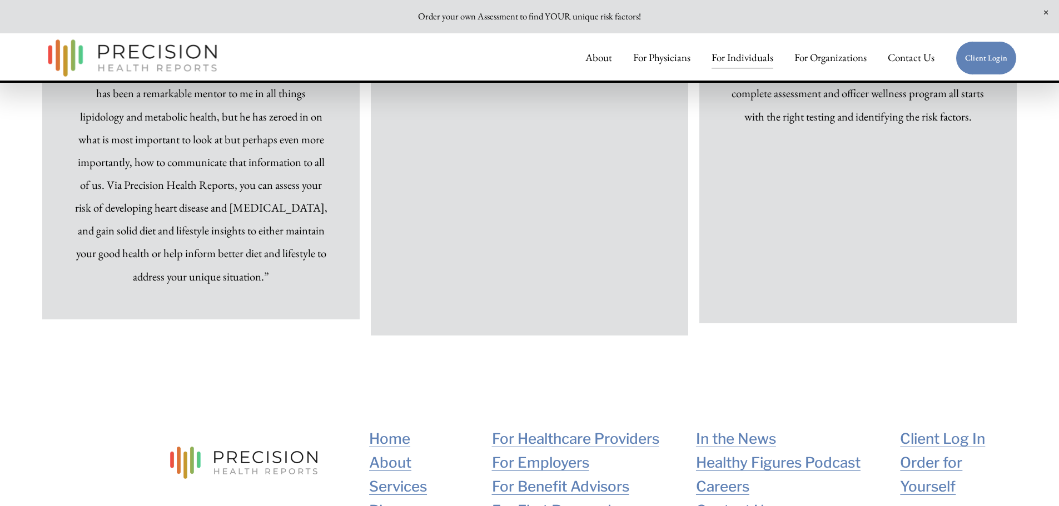
scroll to position [7693, 0]
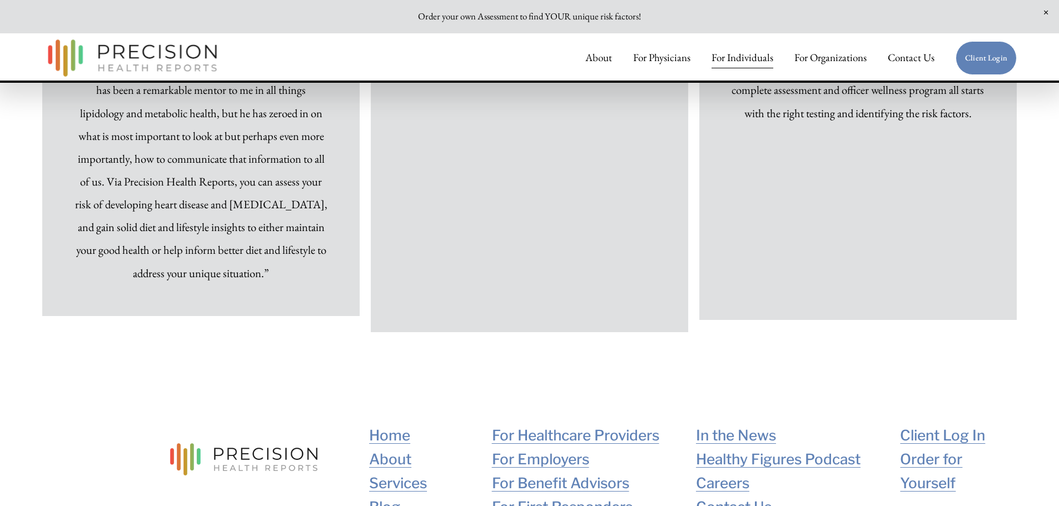
drag, startPoint x: 324, startPoint y: 228, endPoint x: 322, endPoint y: 242, distance: 14.1
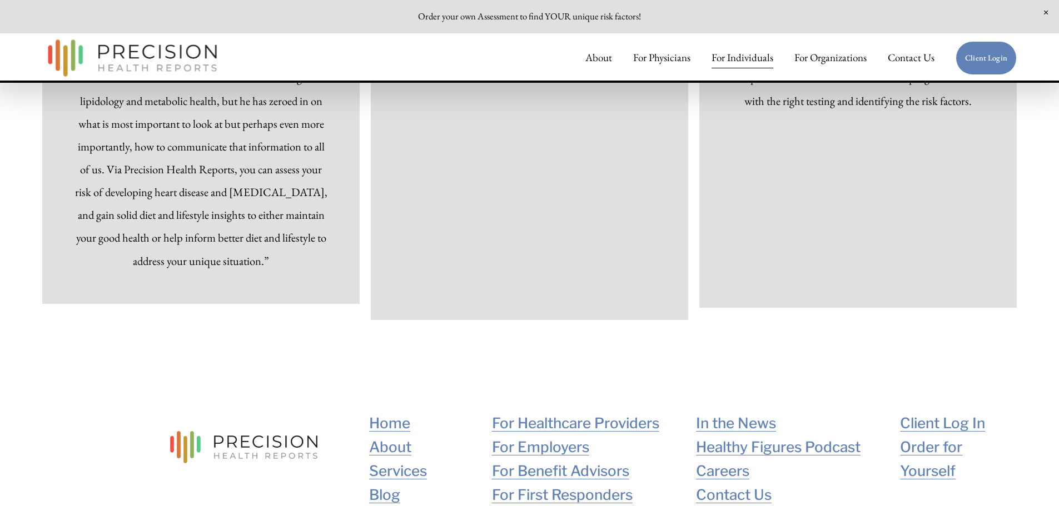
scroll to position [7710, 0]
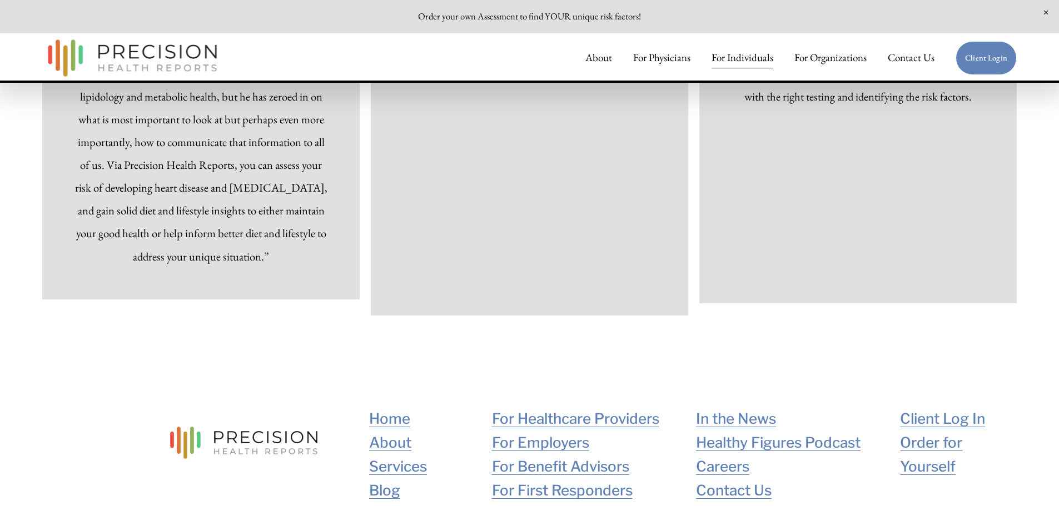
drag, startPoint x: 319, startPoint y: 243, endPoint x: 313, endPoint y: 260, distance: 17.6
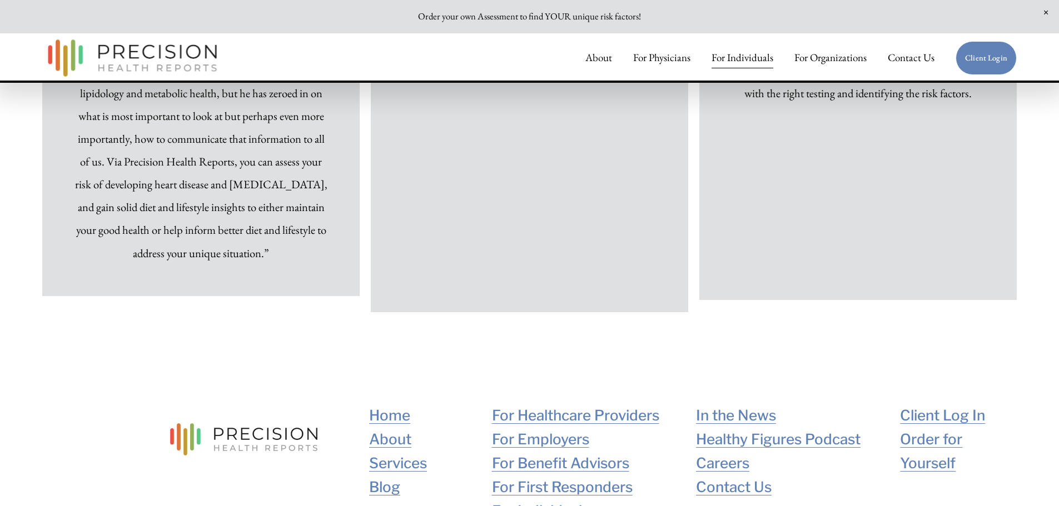
drag, startPoint x: 360, startPoint y: 392, endPoint x: 356, endPoint y: 408, distance: 16.6
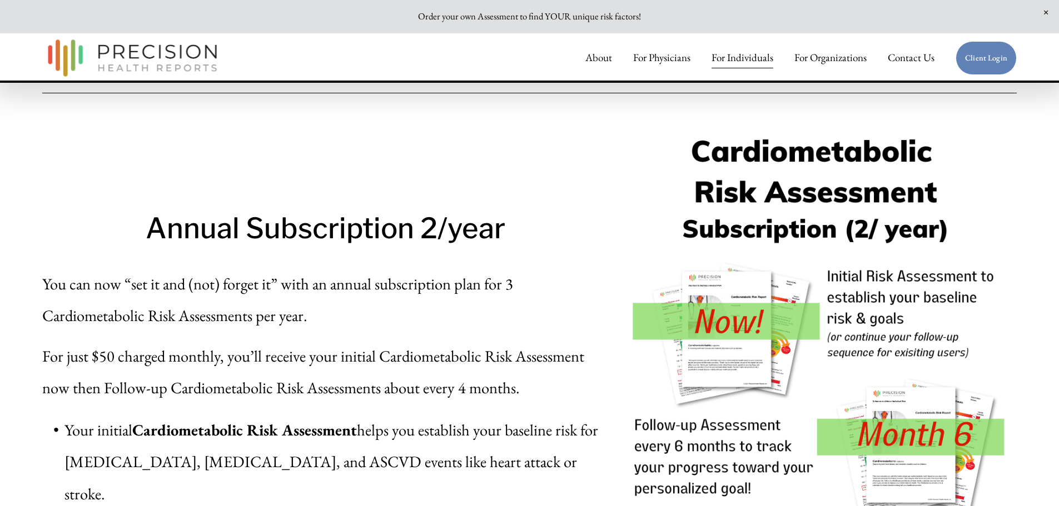
drag, startPoint x: 489, startPoint y: 396, endPoint x: 489, endPoint y: 426, distance: 29.5
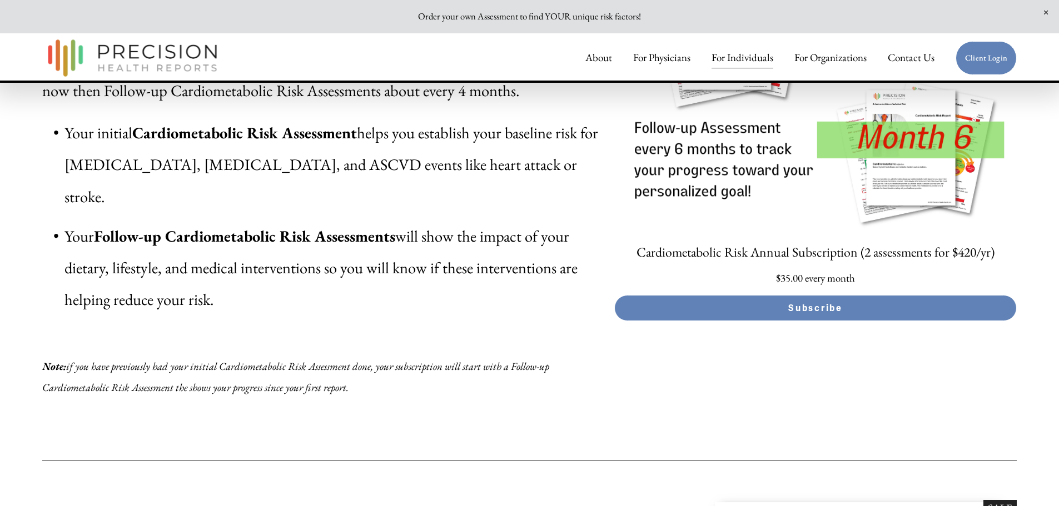
drag, startPoint x: 505, startPoint y: 336, endPoint x: 508, endPoint y: 387, distance: 51.2
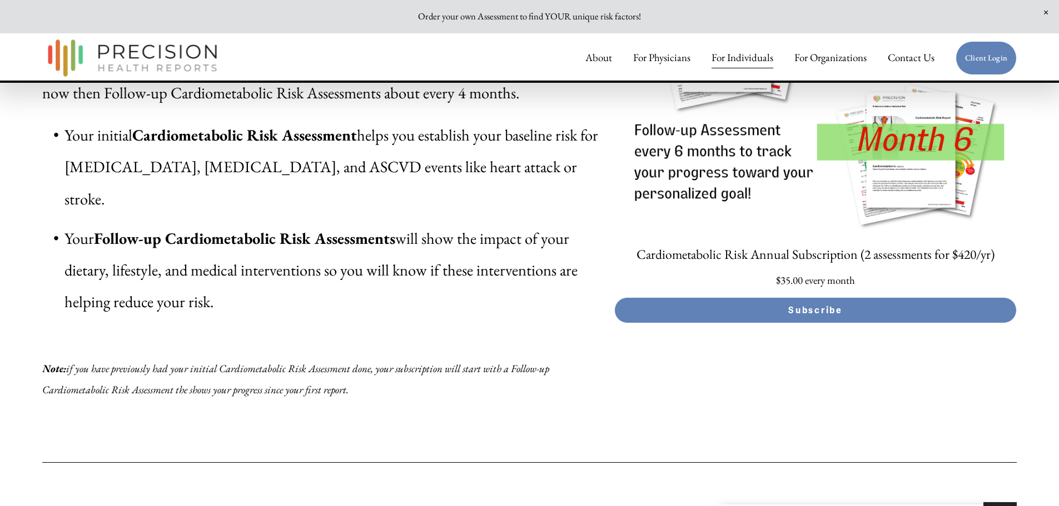
drag, startPoint x: 508, startPoint y: 387, endPoint x: 508, endPoint y: 367, distance: 20.0
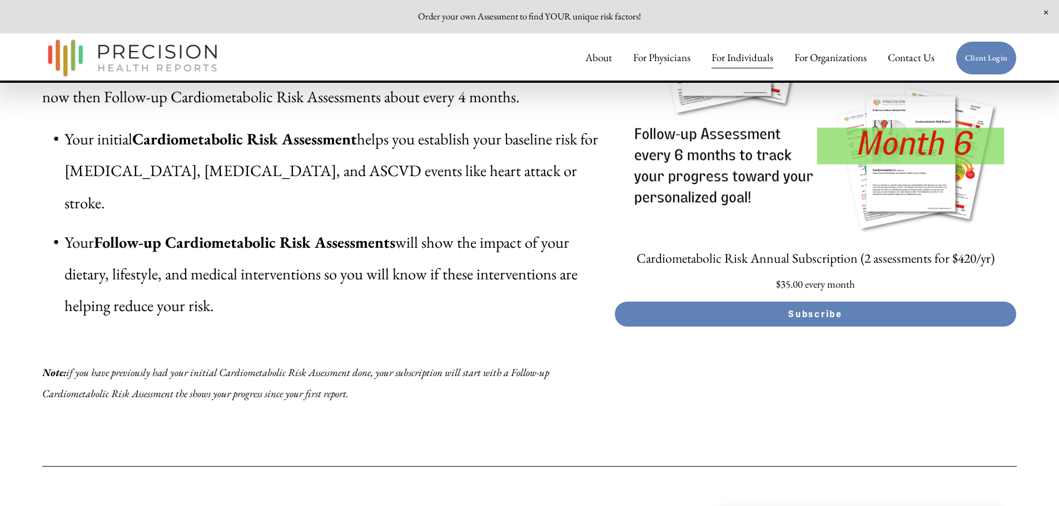
scroll to position [5538, 0]
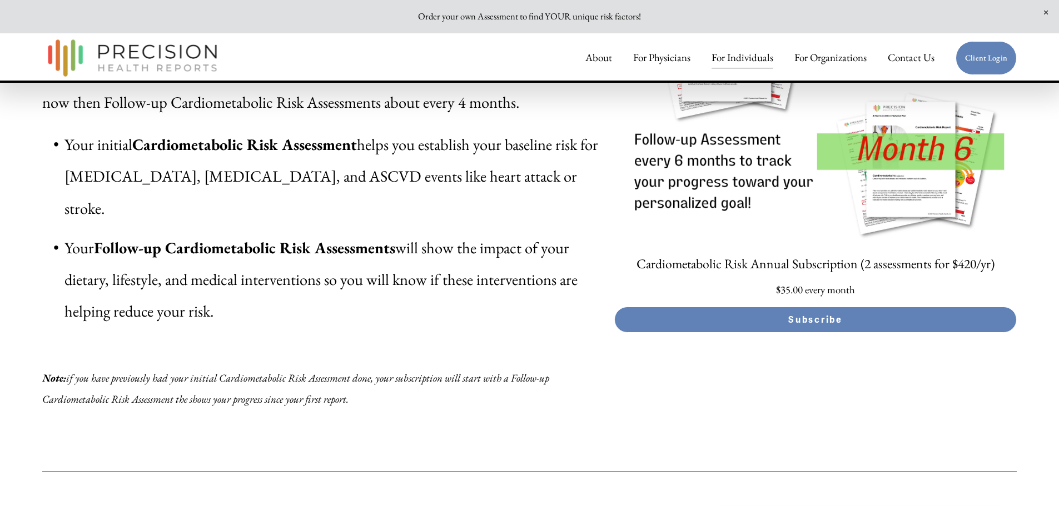
drag, startPoint x: 509, startPoint y: 367, endPoint x: 509, endPoint y: 352, distance: 15.6
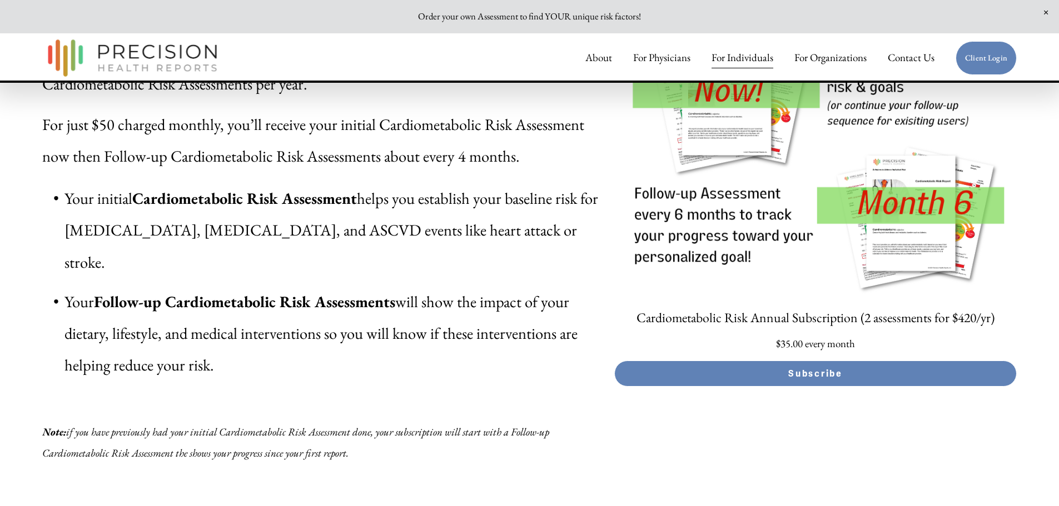
drag, startPoint x: 509, startPoint y: 352, endPoint x: 509, endPoint y: 326, distance: 26.7
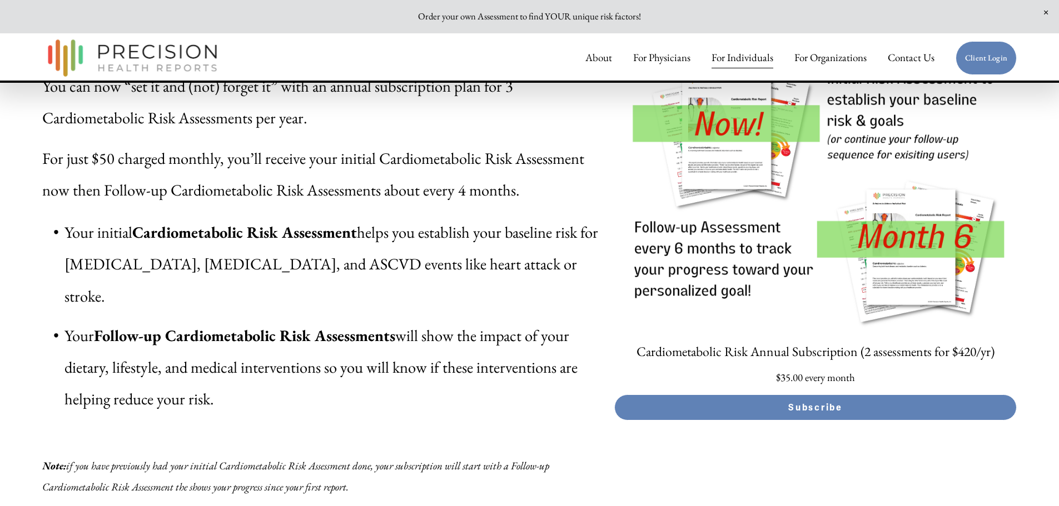
scroll to position [5411, 0]
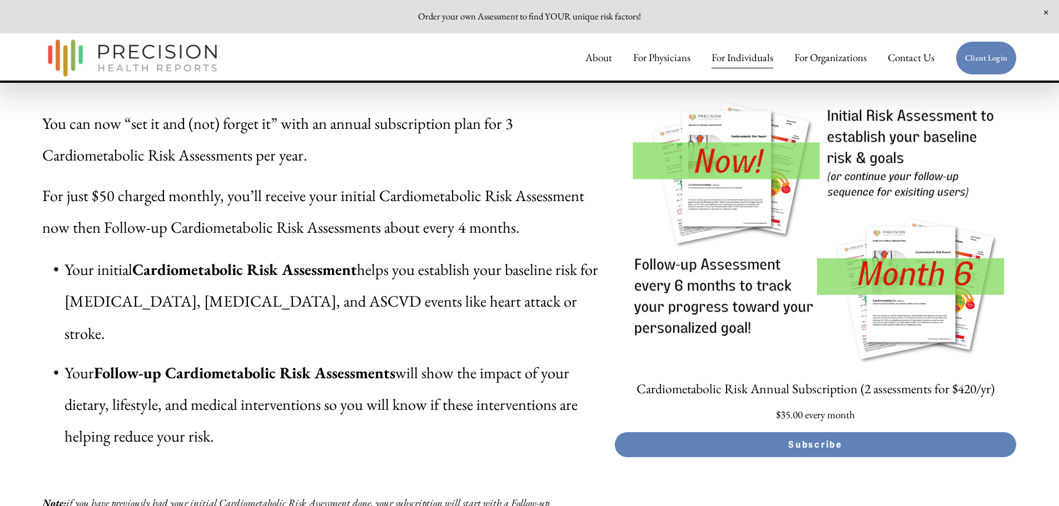
drag, startPoint x: 515, startPoint y: 352, endPoint x: 516, endPoint y: 318, distance: 33.4
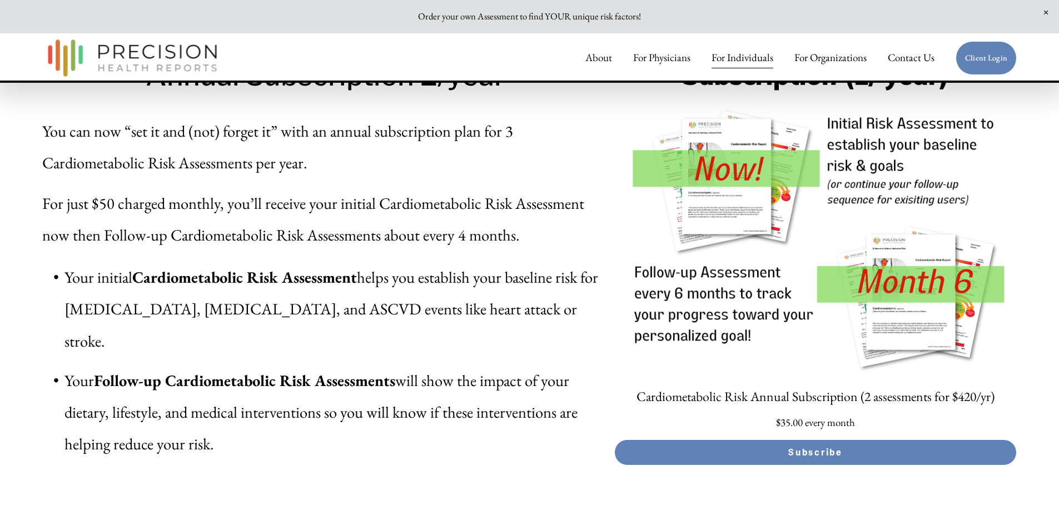
scroll to position [5399, 0]
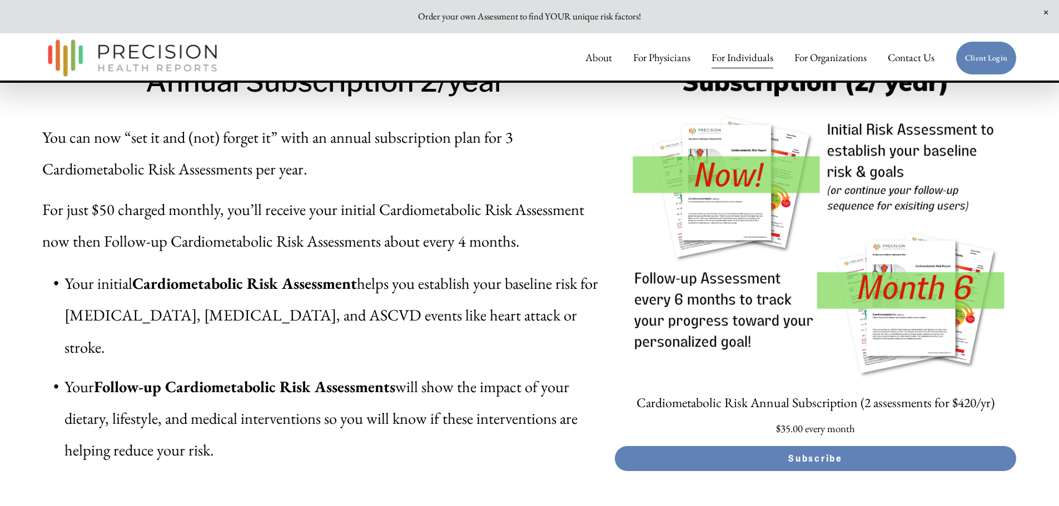
drag, startPoint x: 540, startPoint y: 353, endPoint x: 541, endPoint y: 339, distance: 14.0
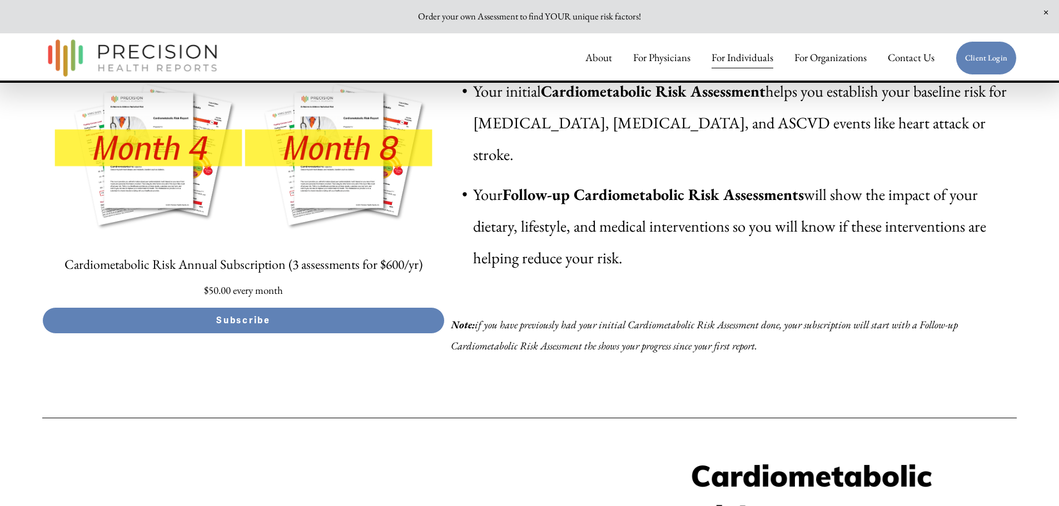
scroll to position [4791, 0]
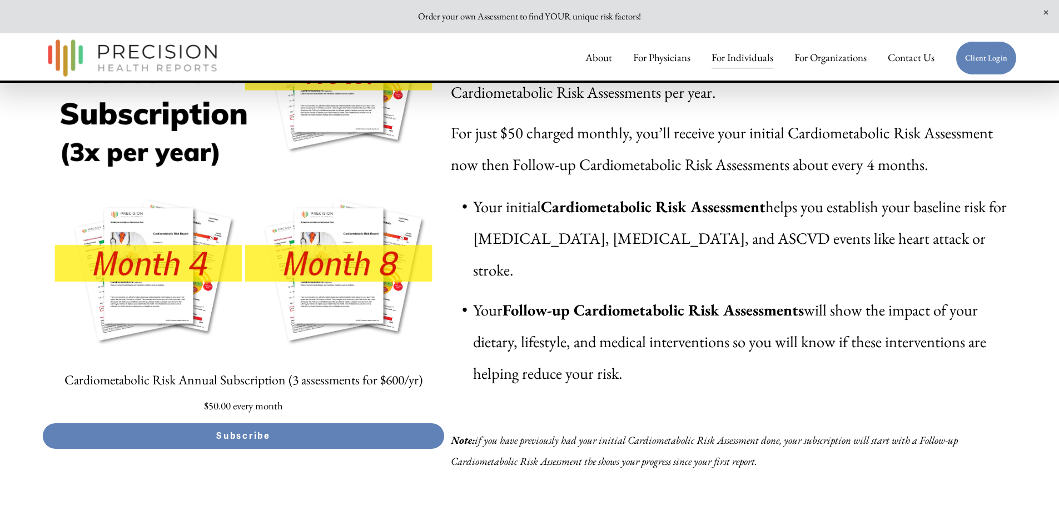
drag, startPoint x: 542, startPoint y: 337, endPoint x: 554, endPoint y: 273, distance: 64.4
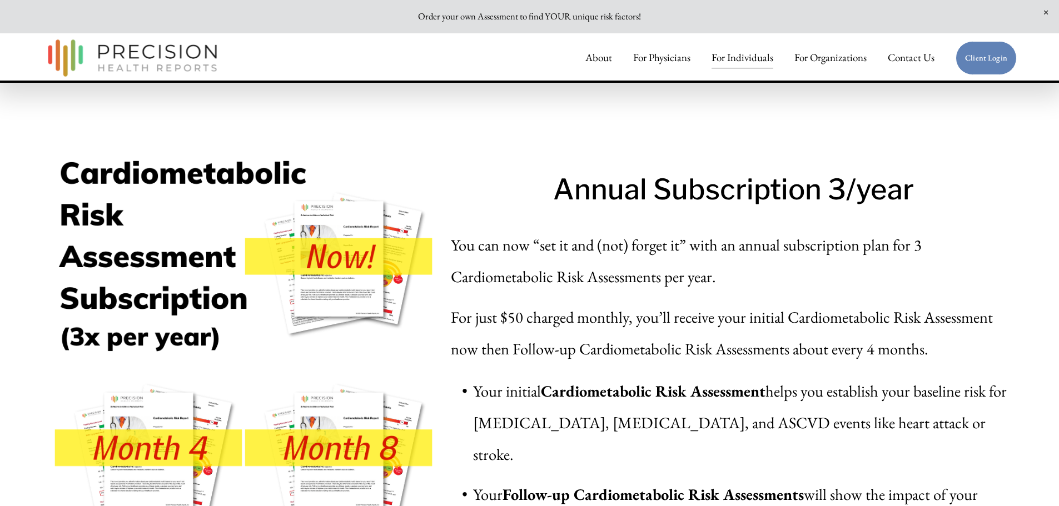
drag, startPoint x: 551, startPoint y: 301, endPoint x: 570, endPoint y: 241, distance: 63.1
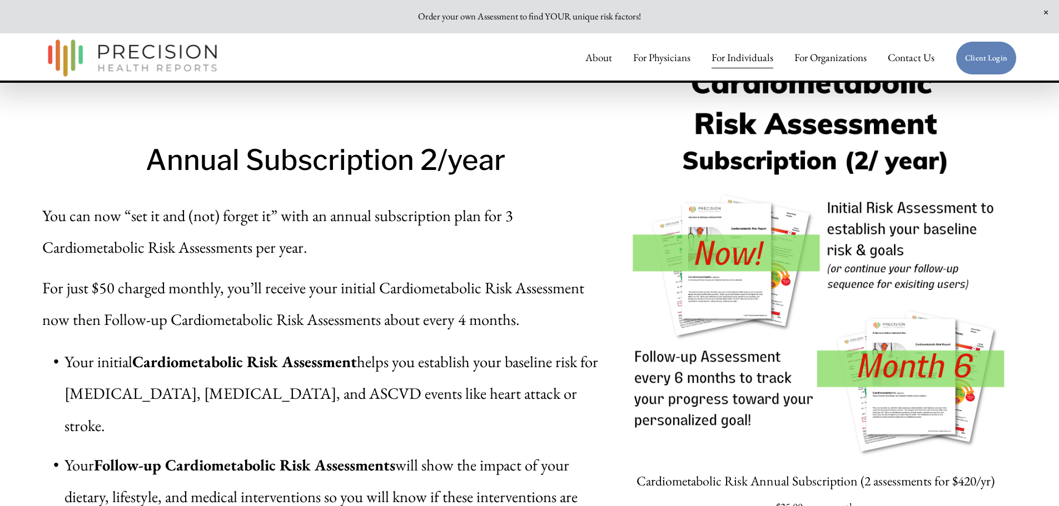
drag, startPoint x: 527, startPoint y: 316, endPoint x: 536, endPoint y: 402, distance: 86.6
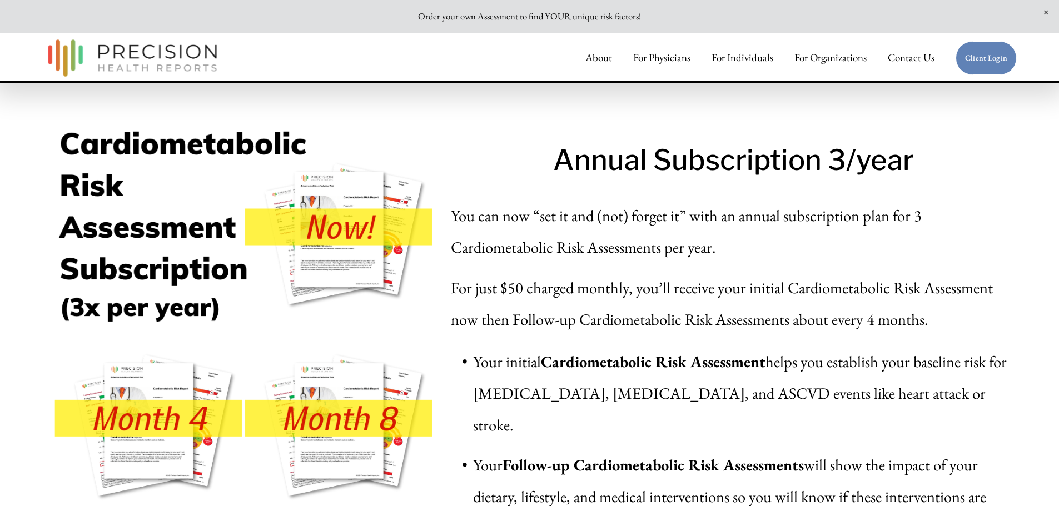
drag, startPoint x: 538, startPoint y: 397, endPoint x: 561, endPoint y: 237, distance: 161.8
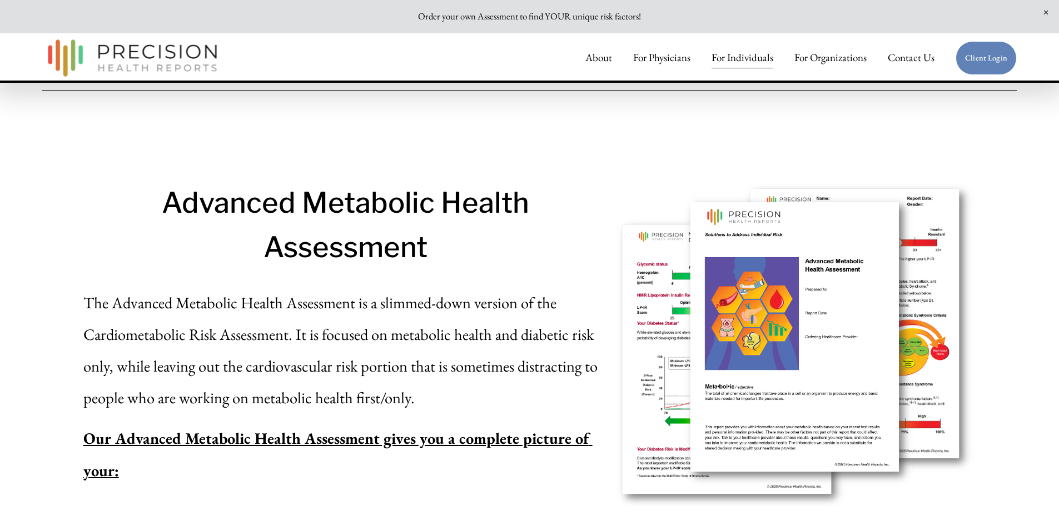
drag, startPoint x: 565, startPoint y: 316, endPoint x: 564, endPoint y: 262, distance: 53.4
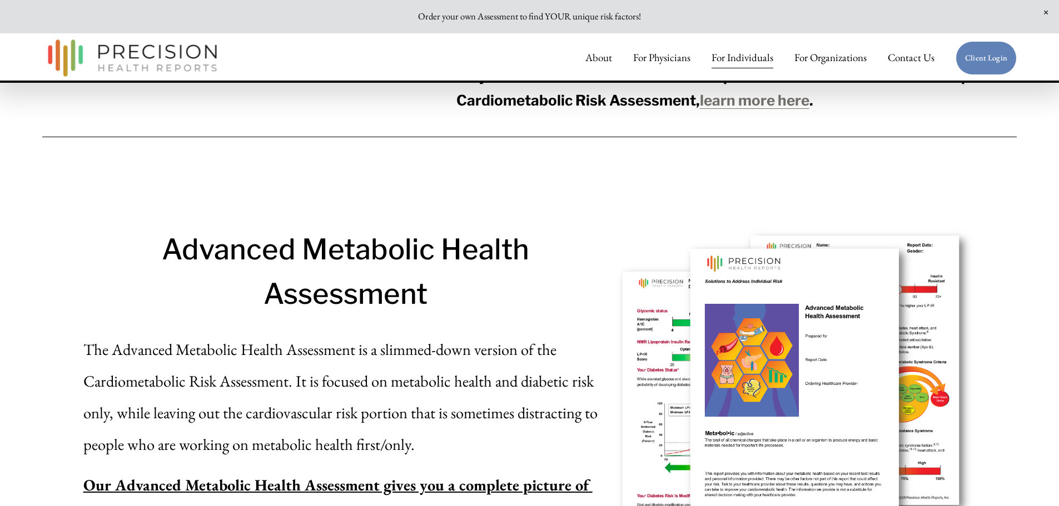
drag, startPoint x: 564, startPoint y: 267, endPoint x: 563, endPoint y: 286, distance: 18.4
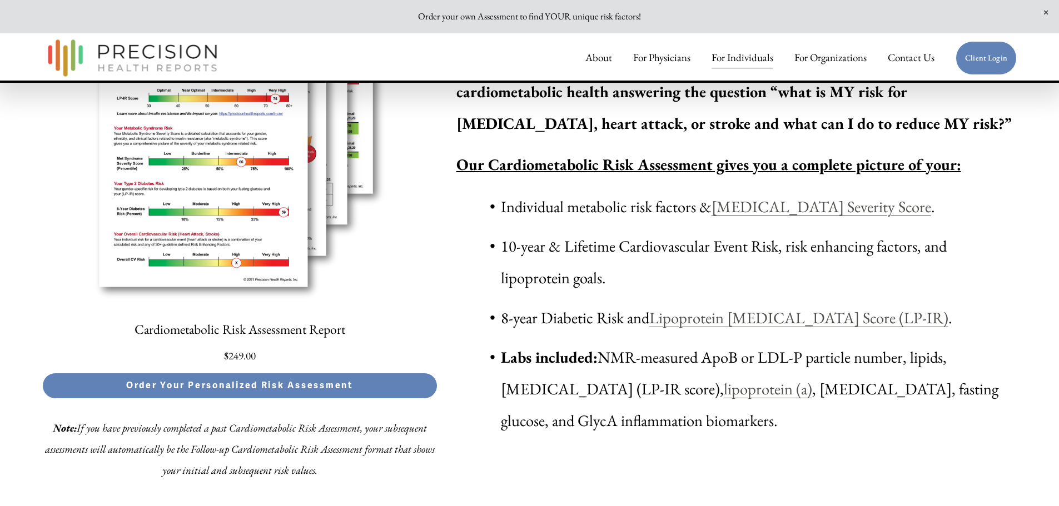
scroll to position [3143, 0]
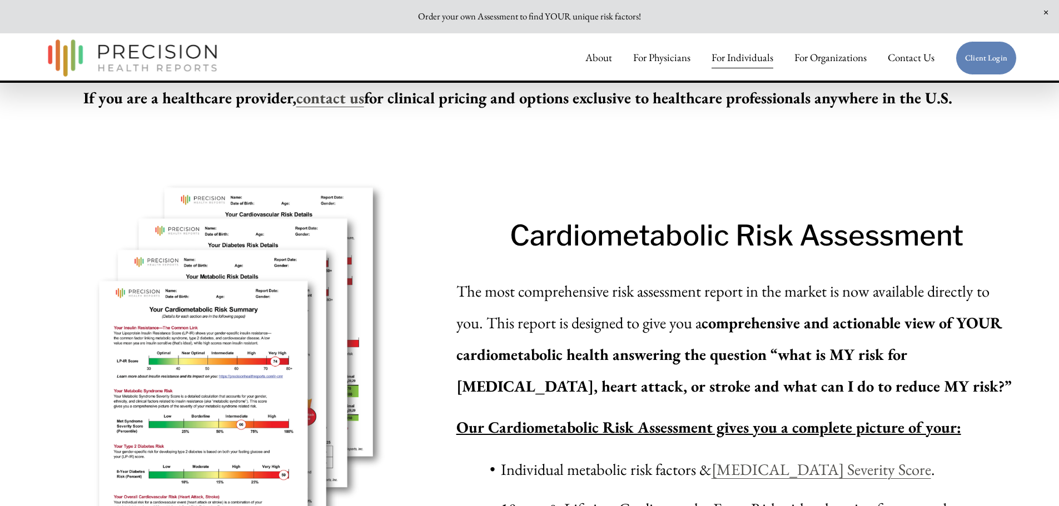
drag, startPoint x: 562, startPoint y: 287, endPoint x: 566, endPoint y: 260, distance: 26.9
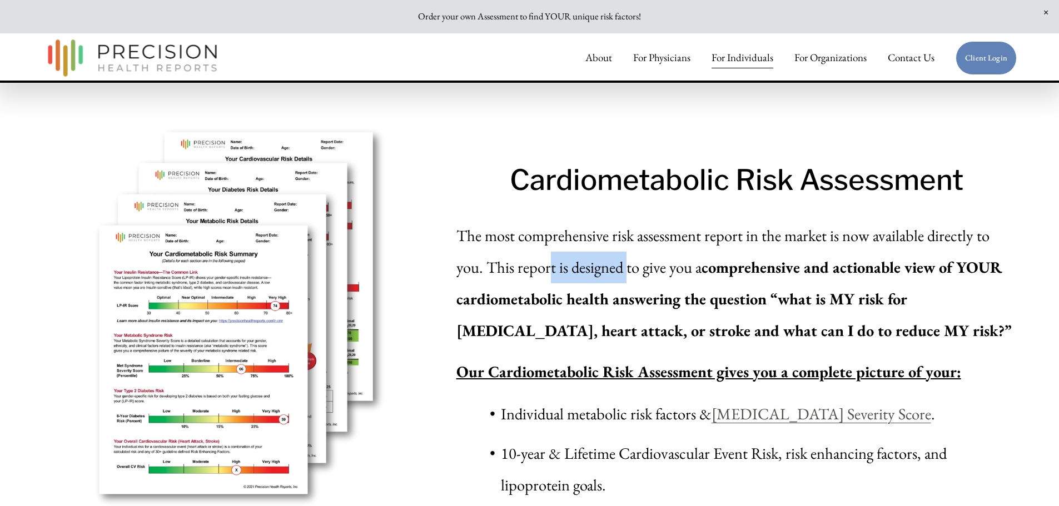
drag, startPoint x: 550, startPoint y: 279, endPoint x: 631, endPoint y: 281, distance: 80.6
click at [630, 281] on p "The most comprehensive risk assessment report in the market is now available di…" at bounding box center [736, 283] width 560 height 127
click at [631, 281] on p "The most comprehensive risk assessment report in the market is now available di…" at bounding box center [736, 283] width 560 height 127
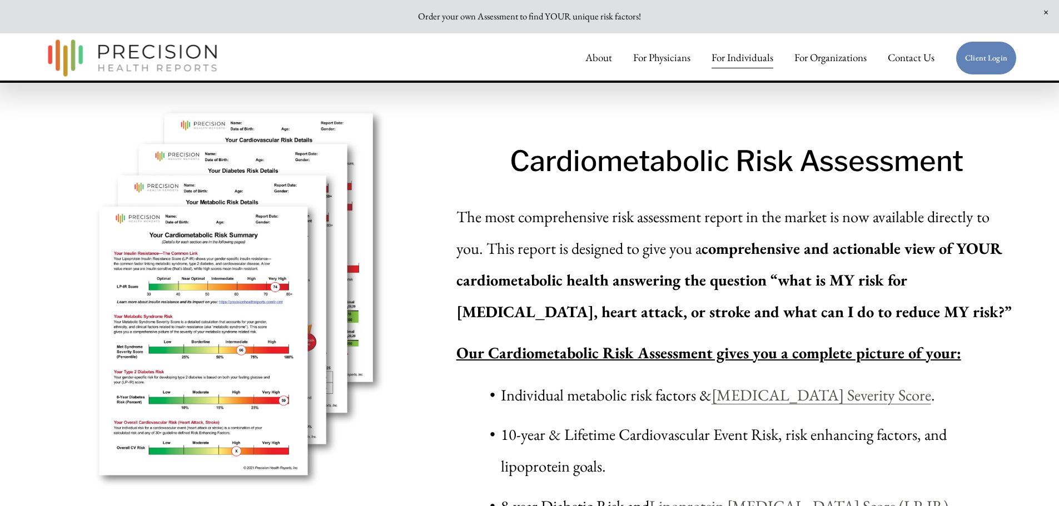
drag, startPoint x: 636, startPoint y: 264, endPoint x: 636, endPoint y: 282, distance: 17.8
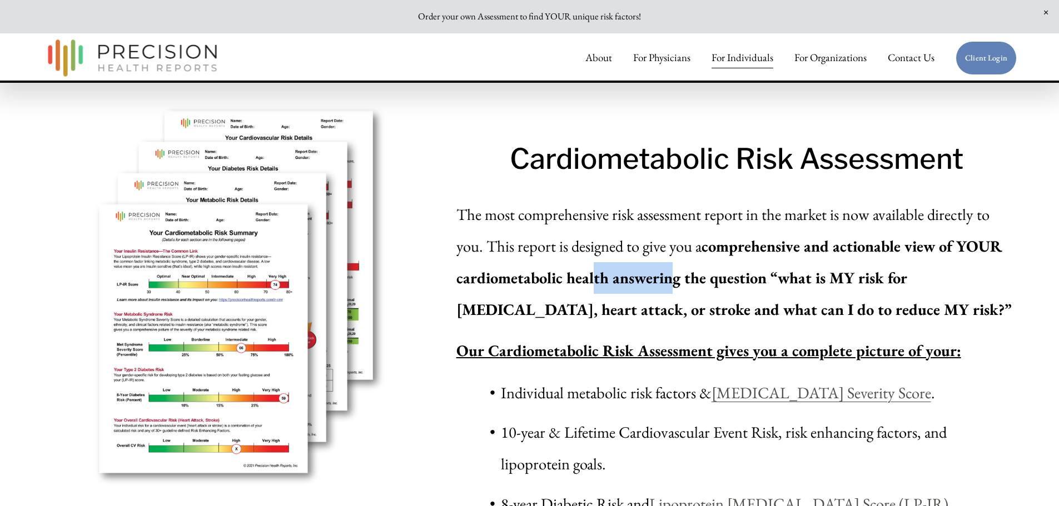
drag, startPoint x: 602, startPoint y: 303, endPoint x: 673, endPoint y: 293, distance: 71.8
click at [673, 293] on strong "comprehensive and actionable view of YOUR cardiometabolic health answering the …" at bounding box center [733, 278] width 555 height 84
drag, startPoint x: 715, startPoint y: 296, endPoint x: 697, endPoint y: 298, distance: 17.4
click at [704, 298] on strong "comprehensive and actionable view of YOUR cardiometabolic health answering the …" at bounding box center [733, 278] width 555 height 84
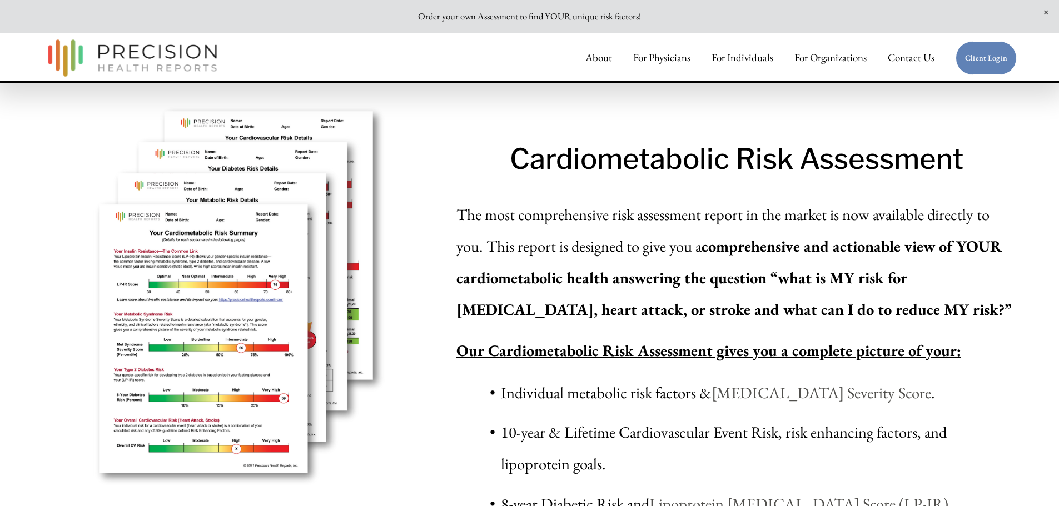
click at [697, 298] on strong "comprehensive and actionable view of YOUR cardiometabolic health answering the …" at bounding box center [733, 278] width 555 height 84
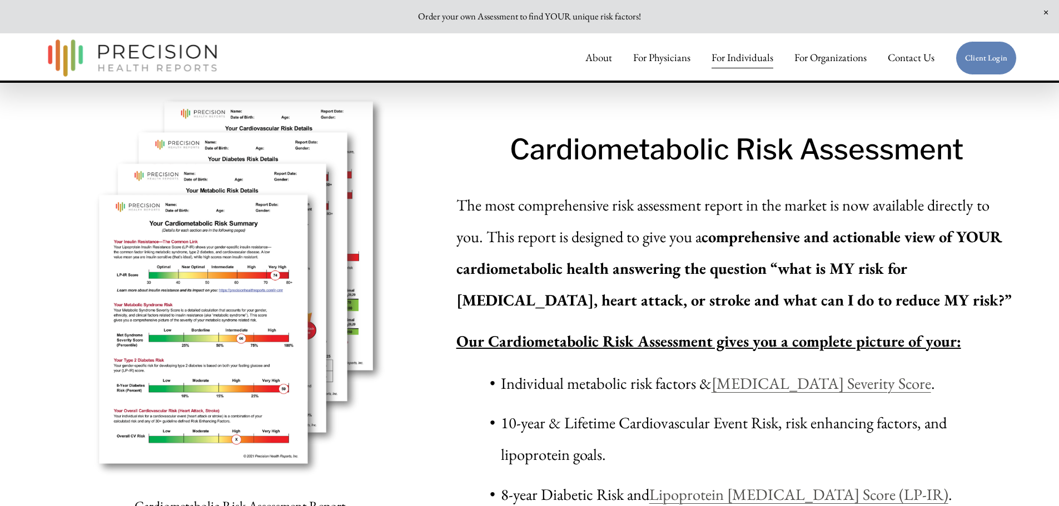
drag, startPoint x: 693, startPoint y: 263, endPoint x: 691, endPoint y: 281, distance: 17.4
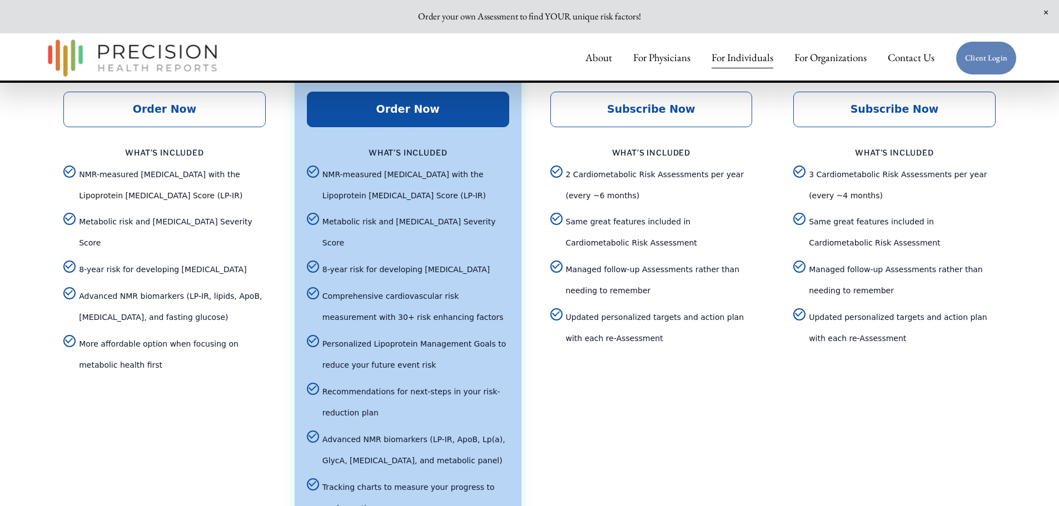
drag, startPoint x: 683, startPoint y: 297, endPoint x: 690, endPoint y: 241, distance: 56.5
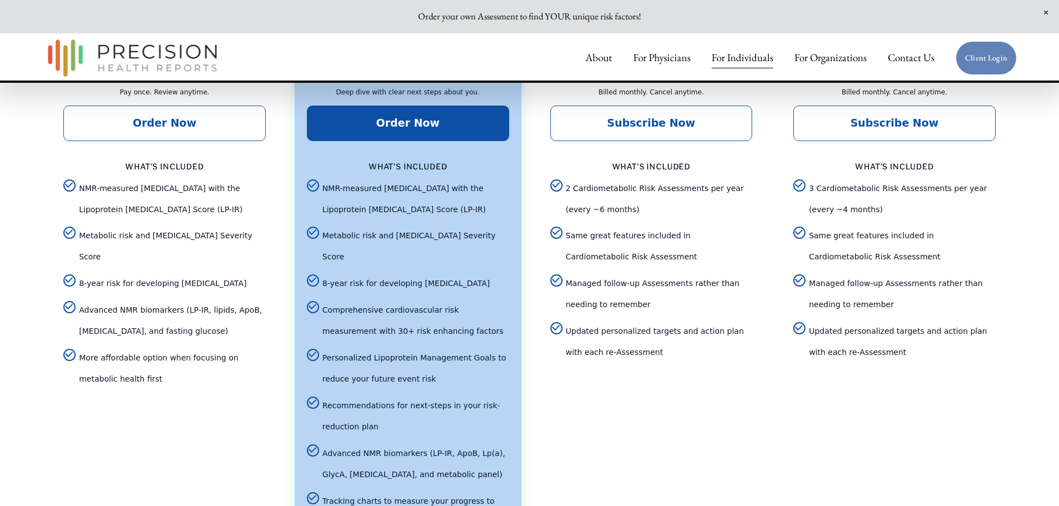
drag, startPoint x: 667, startPoint y: 327, endPoint x: 667, endPoint y: 310, distance: 17.2
